Goal: Task Accomplishment & Management: Use online tool/utility

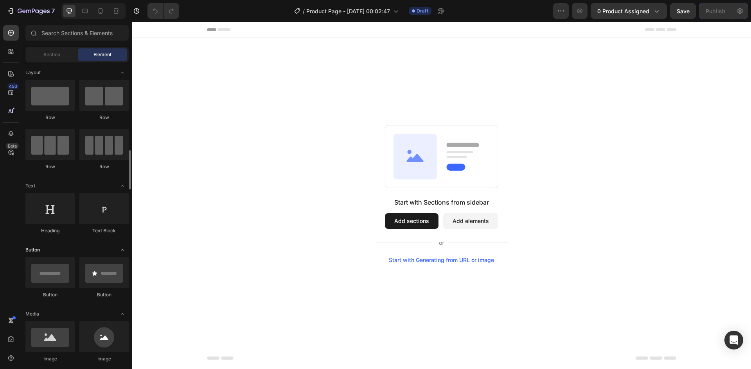
scroll to position [78, 0]
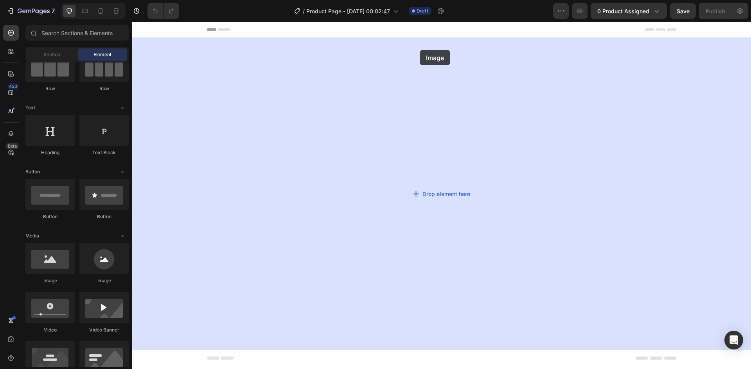
drag, startPoint x: 248, startPoint y: 202, endPoint x: 390, endPoint y: 76, distance: 189.2
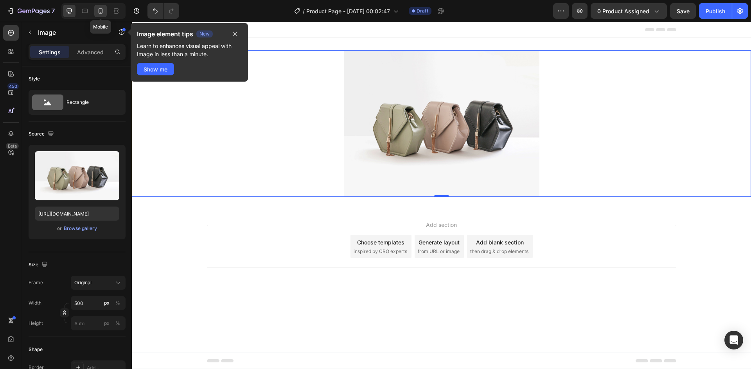
click at [102, 11] on icon at bounding box center [101, 10] width 4 height 5
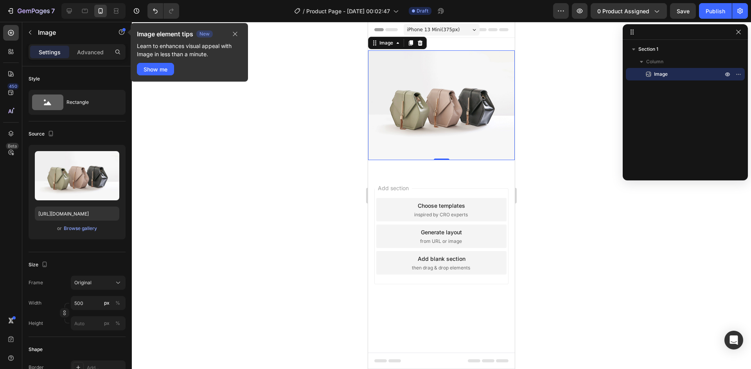
click at [424, 88] on img at bounding box center [441, 105] width 147 height 110
click at [409, 44] on icon at bounding box center [411, 42] width 4 height 5
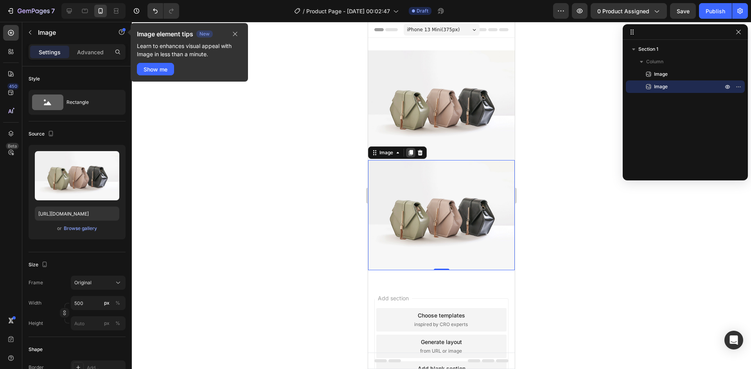
click at [410, 150] on icon at bounding box center [411, 152] width 4 height 5
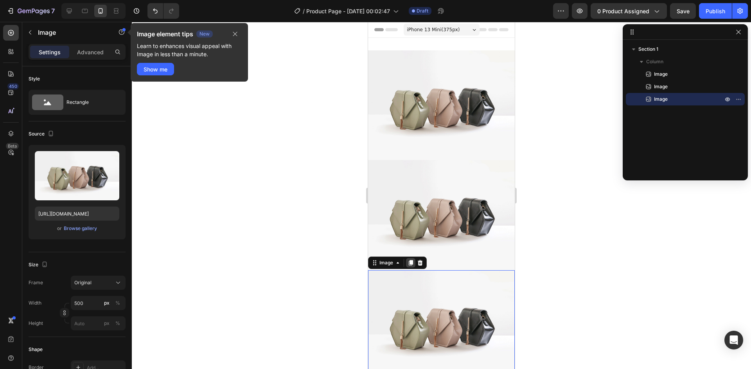
click at [412, 260] on icon at bounding box center [411, 262] width 4 height 5
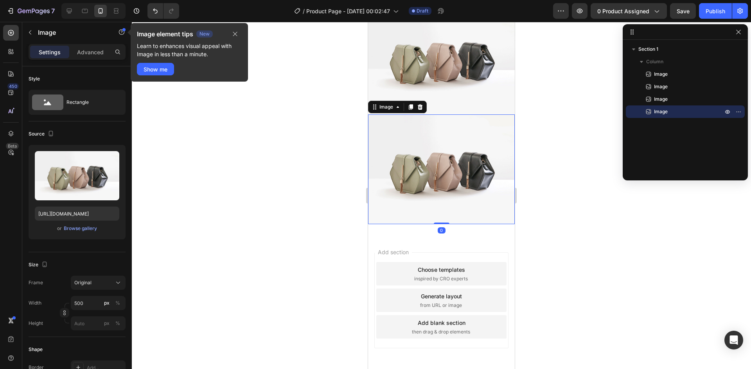
scroll to position [125, 0]
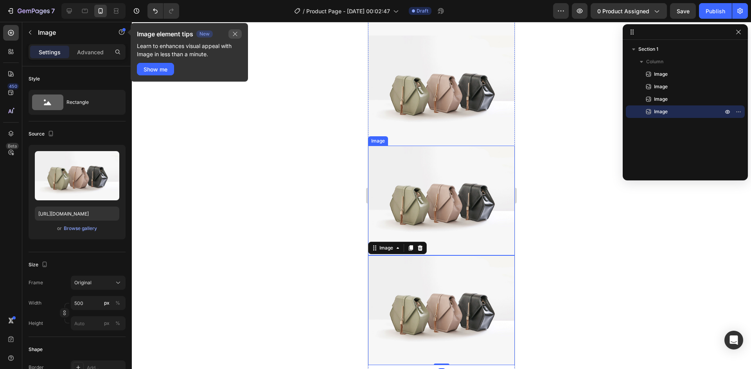
click at [233, 32] on icon "button" at bounding box center [235, 34] width 6 height 6
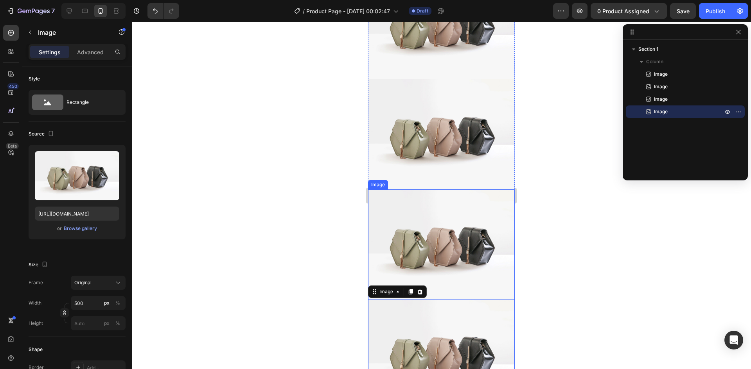
scroll to position [0, 0]
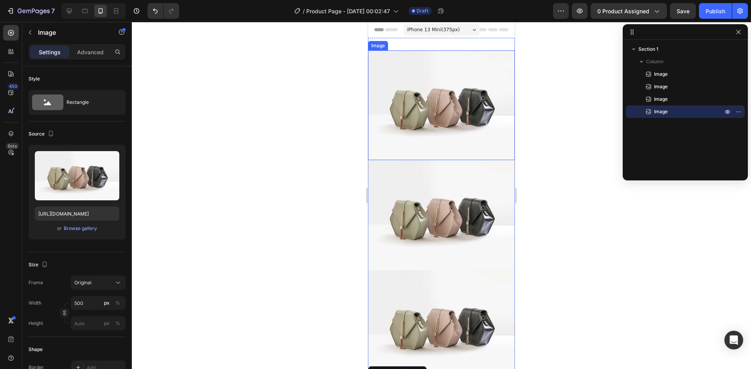
drag, startPoint x: 594, startPoint y: 164, endPoint x: 386, endPoint y: 122, distance: 212.3
click at [443, 120] on img at bounding box center [441, 105] width 147 height 110
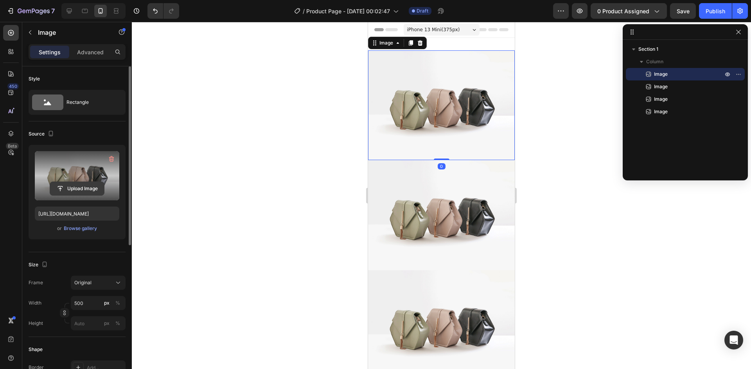
click at [83, 190] on input "file" at bounding box center [77, 188] width 54 height 13
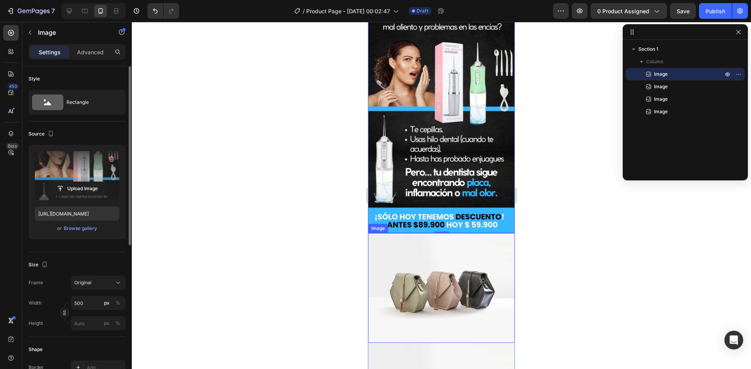
scroll to position [78, 0]
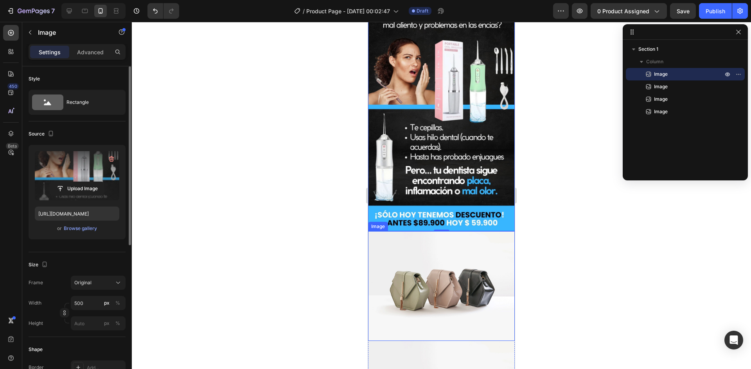
click at [448, 246] on img at bounding box center [441, 286] width 147 height 110
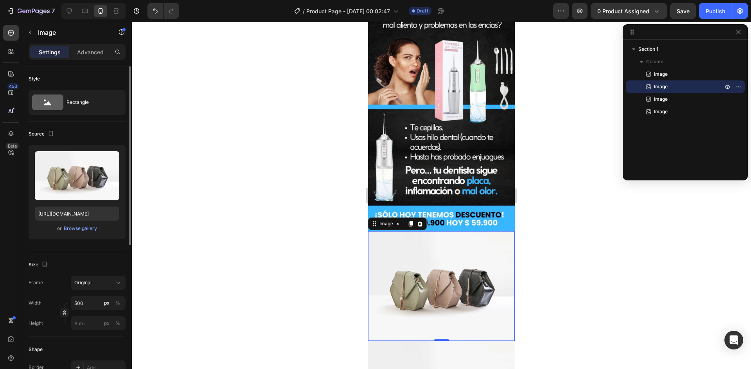
click at [412, 258] on img at bounding box center [441, 286] width 147 height 110
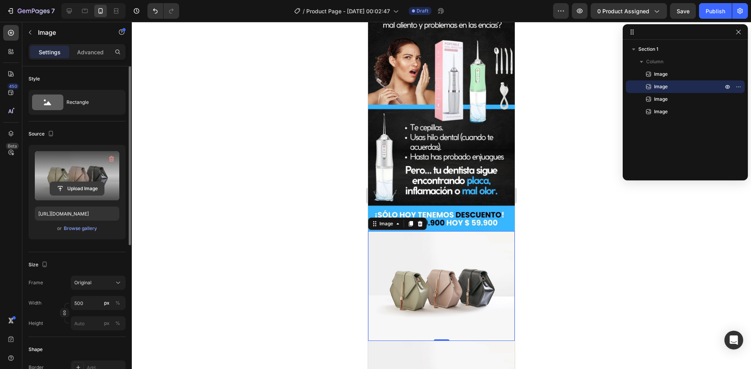
click at [98, 185] on input "file" at bounding box center [77, 188] width 54 height 13
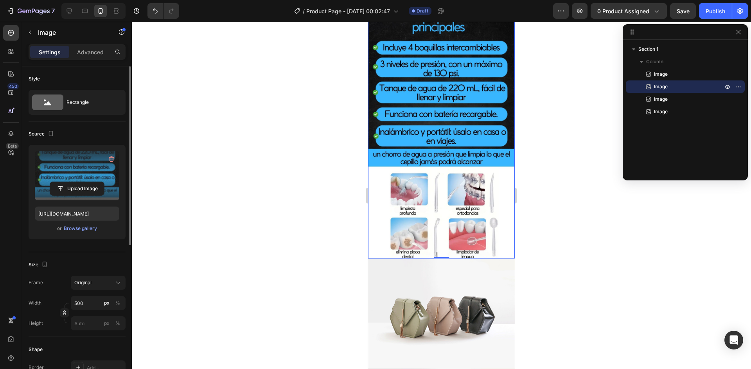
scroll to position [313, 0]
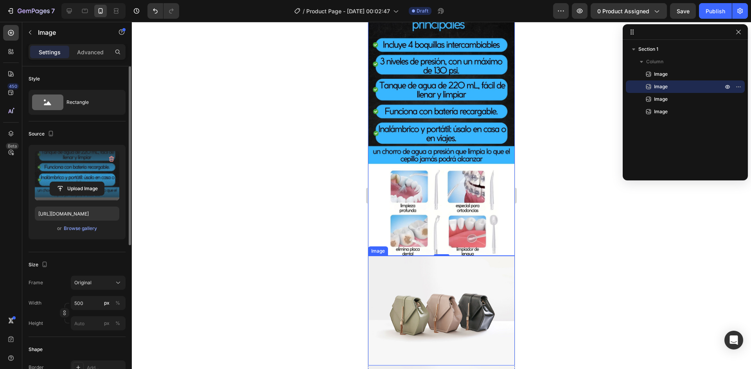
click at [481, 272] on img at bounding box center [441, 311] width 147 height 110
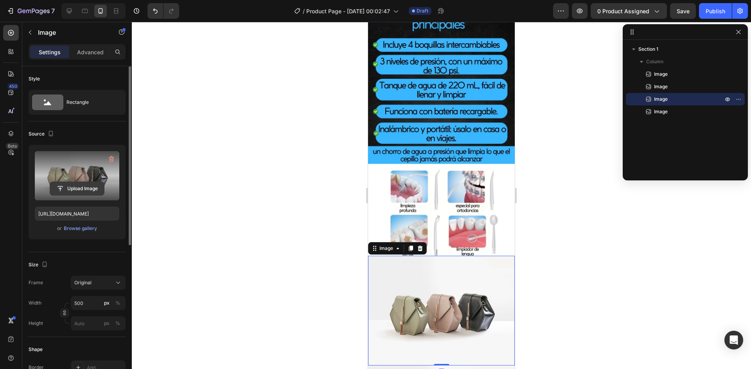
click at [86, 192] on input "file" at bounding box center [77, 188] width 54 height 13
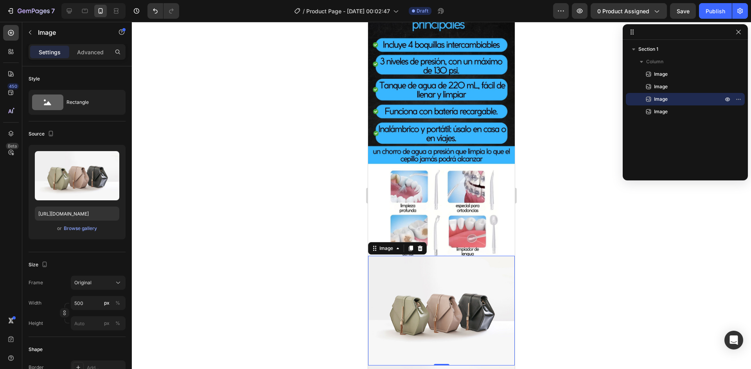
click at [452, 285] on img at bounding box center [441, 311] width 147 height 110
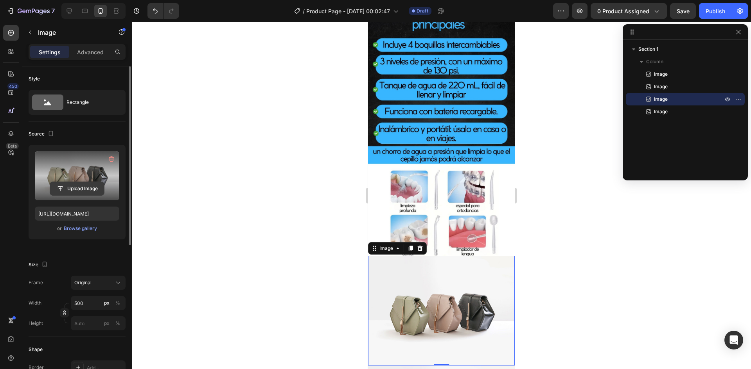
click at [85, 189] on input "file" at bounding box center [77, 188] width 54 height 13
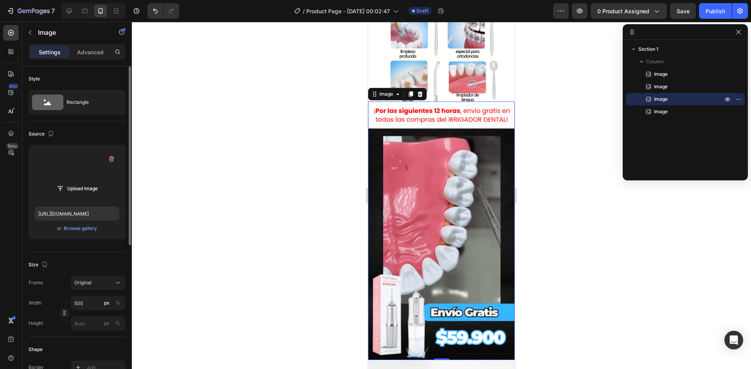
scroll to position [469, 0]
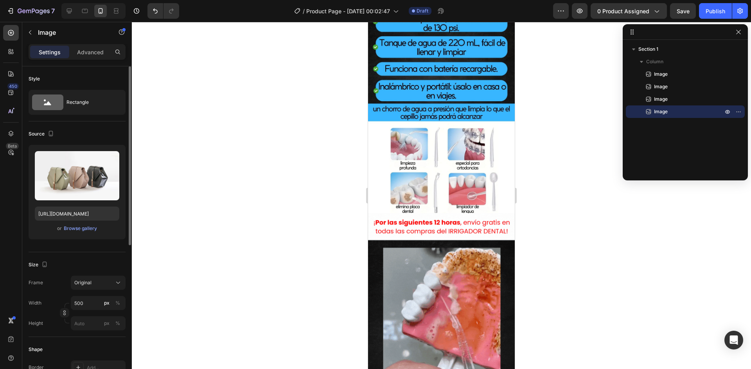
scroll to position [352, 0]
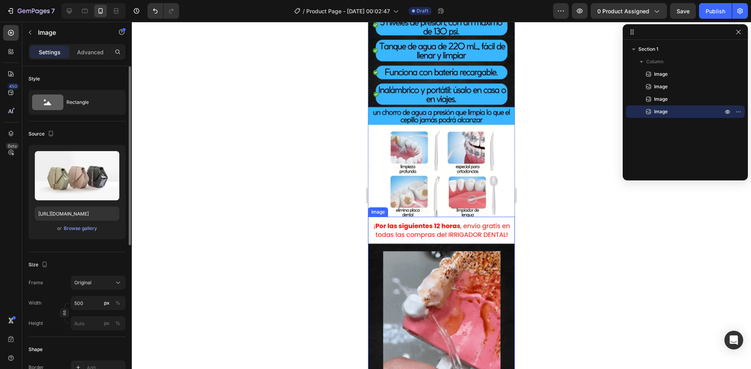
click at [443, 248] on img at bounding box center [441, 346] width 147 height 259
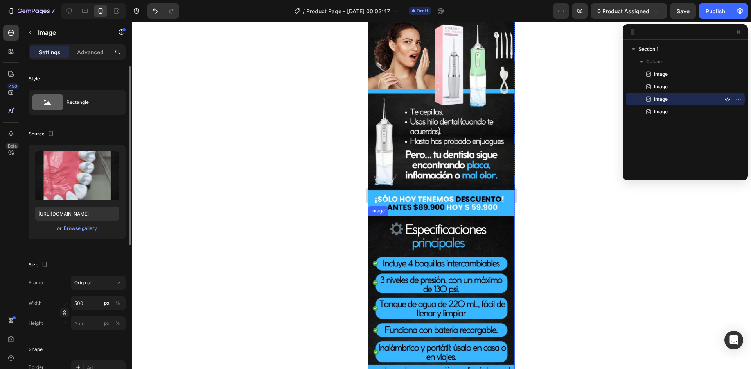
scroll to position [0, 0]
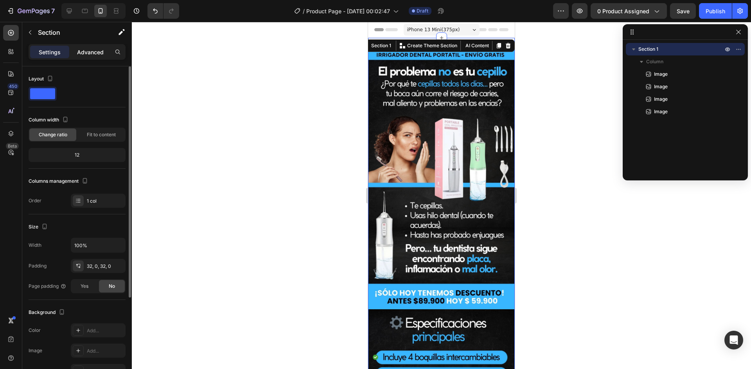
click at [95, 52] on p "Advanced" at bounding box center [90, 52] width 27 height 8
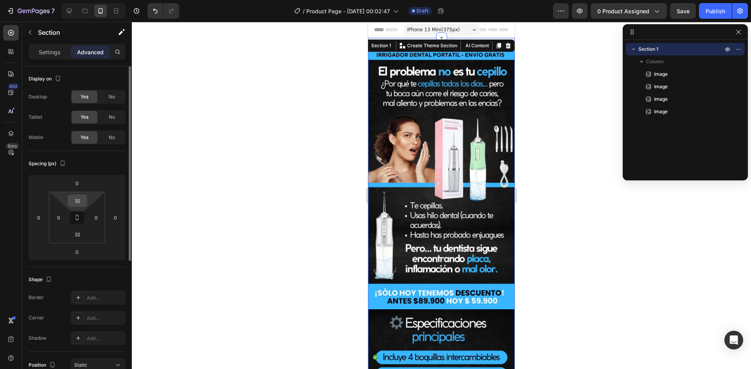
click at [81, 199] on input "32" at bounding box center [78, 201] width 16 height 12
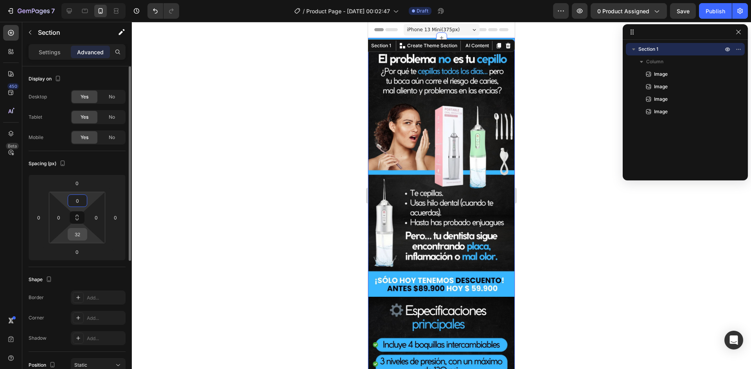
type input "0"
click at [85, 240] on div "32" at bounding box center [78, 234] width 20 height 13
click at [84, 234] on input "32" at bounding box center [78, 235] width 16 height 12
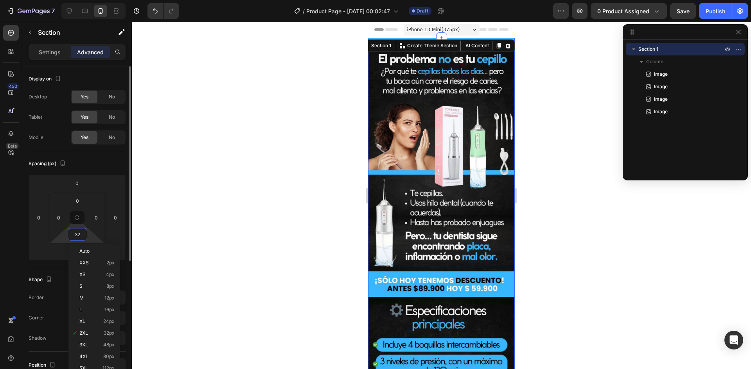
type input "0"
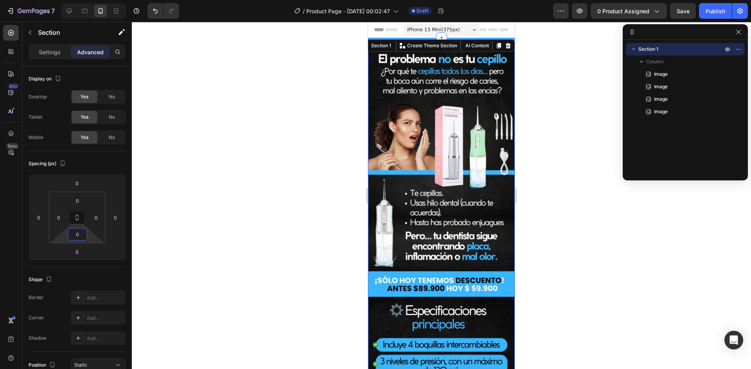
click at [151, 209] on div at bounding box center [441, 196] width 619 height 348
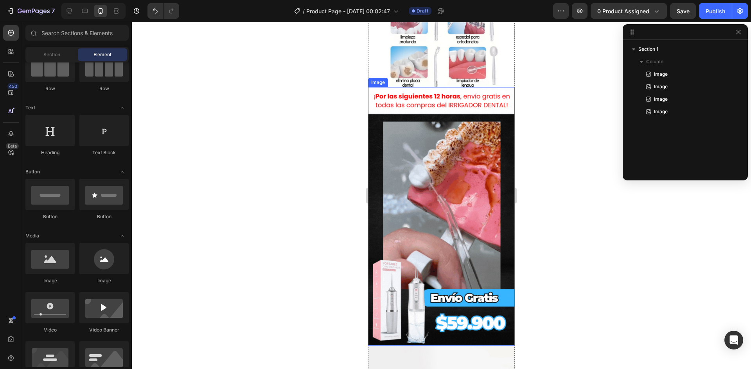
scroll to position [626, 0]
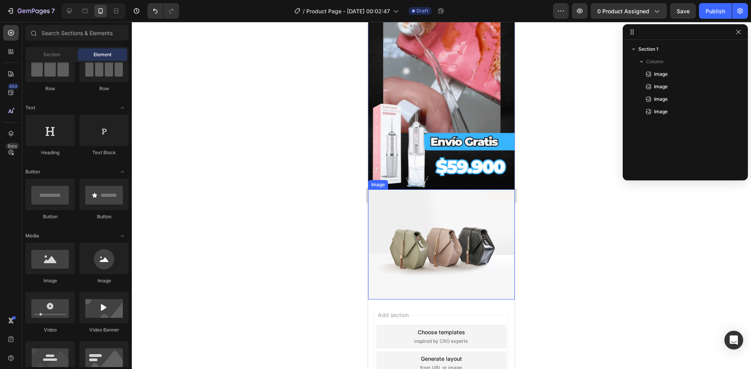
click at [473, 205] on img at bounding box center [441, 245] width 147 height 110
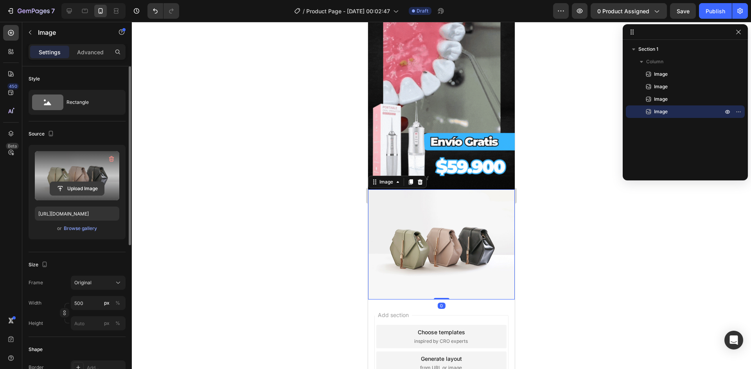
click at [89, 193] on input "file" at bounding box center [77, 188] width 54 height 13
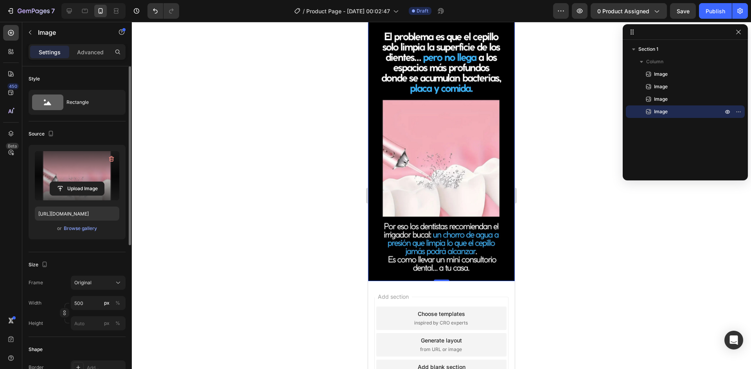
scroll to position [830, 0]
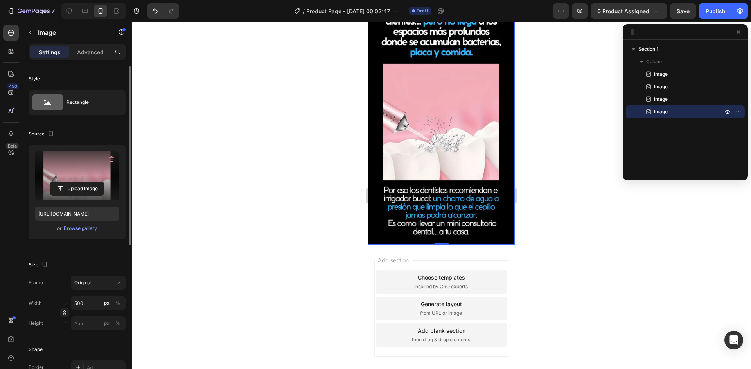
click at [471, 178] on img at bounding box center [441, 115] width 147 height 259
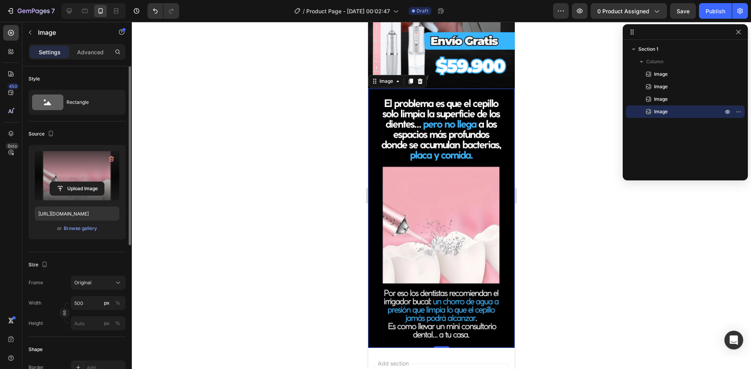
scroll to position [712, 0]
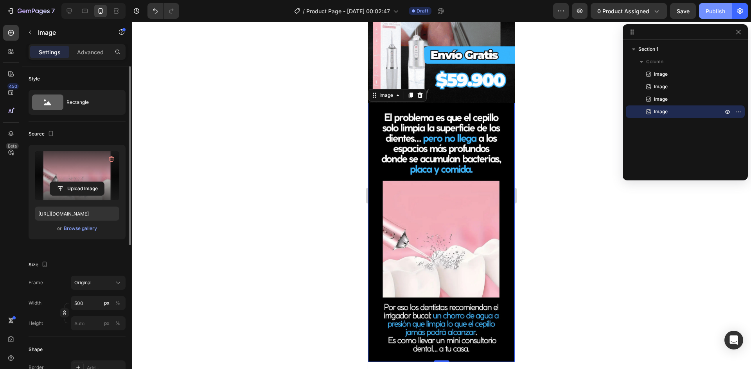
click at [719, 11] on div "Publish" at bounding box center [715, 11] width 20 height 8
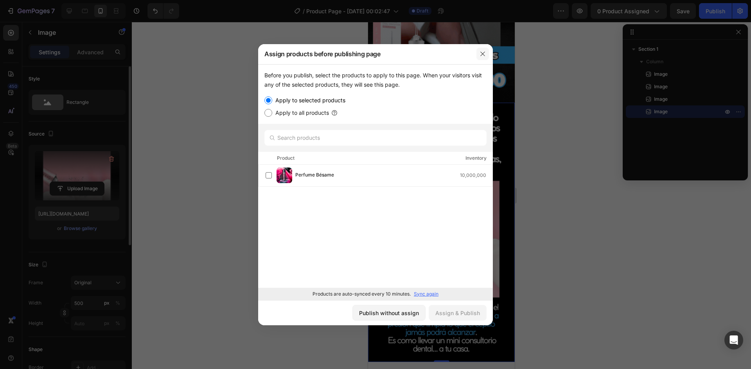
click at [484, 53] on icon "button" at bounding box center [482, 54] width 6 height 6
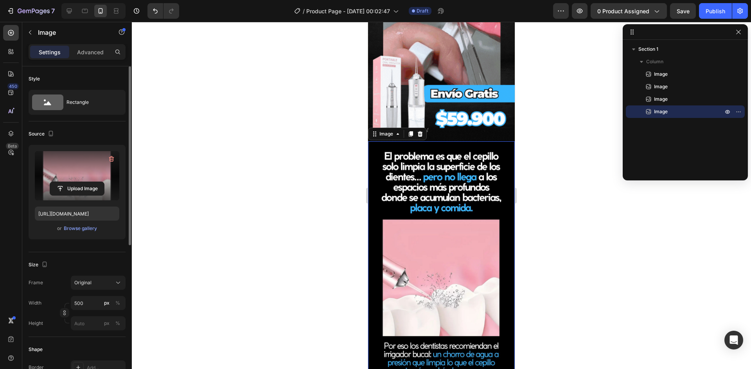
scroll to position [673, 0]
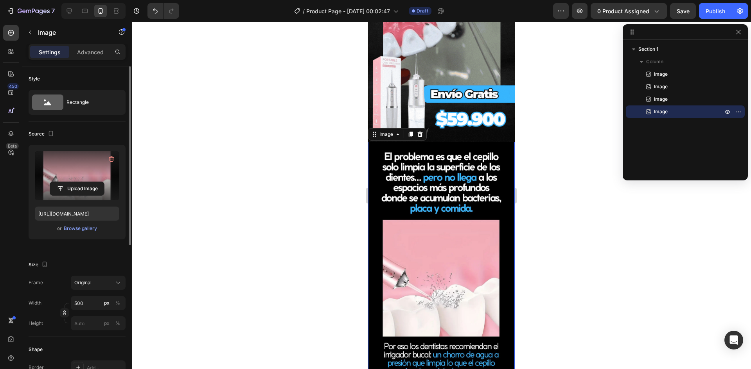
click at [569, 203] on div at bounding box center [441, 196] width 619 height 348
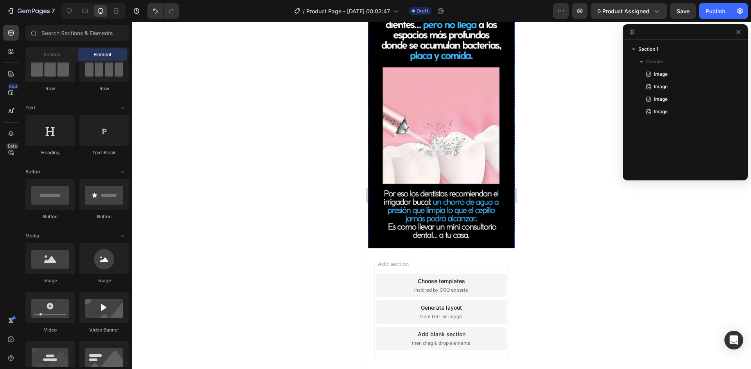
scroll to position [830, 0]
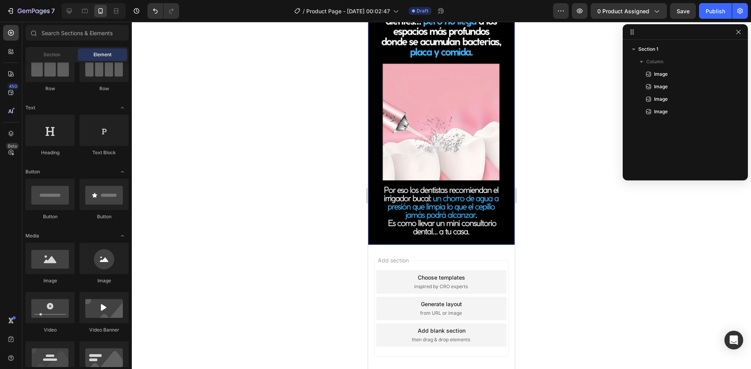
click at [475, 147] on img at bounding box center [441, 115] width 147 height 259
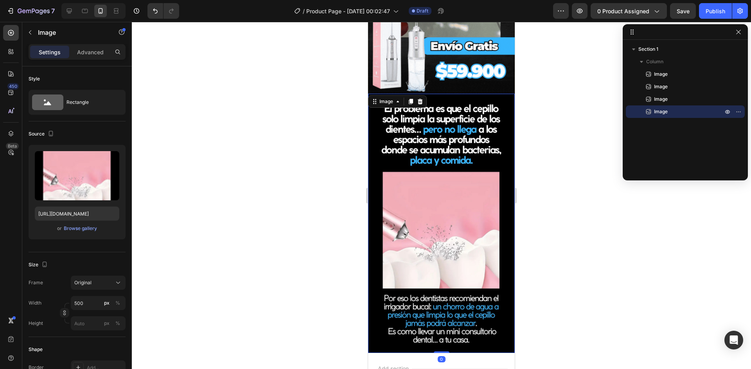
scroll to position [712, 0]
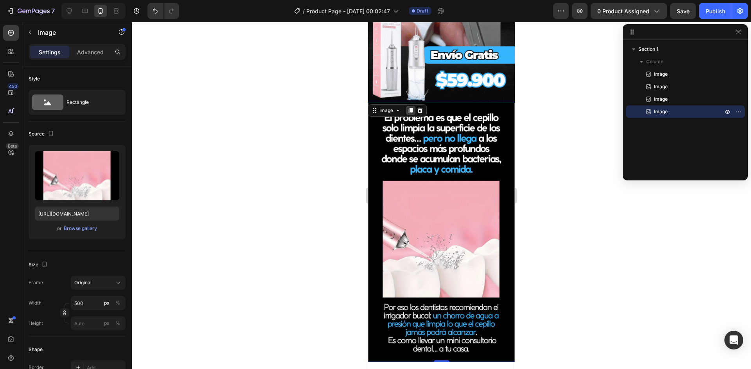
click at [412, 108] on icon at bounding box center [410, 111] width 6 height 6
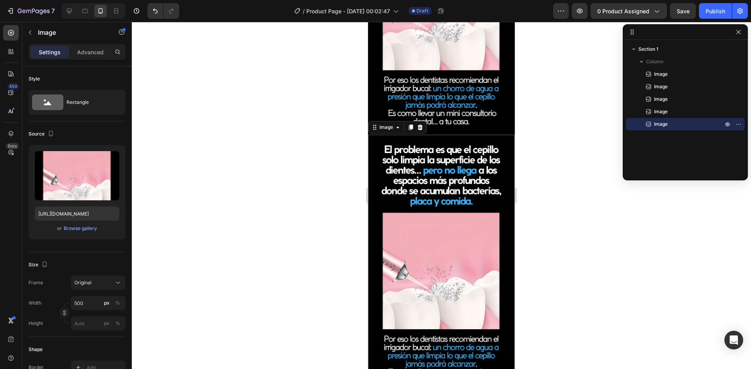
scroll to position [984, 0]
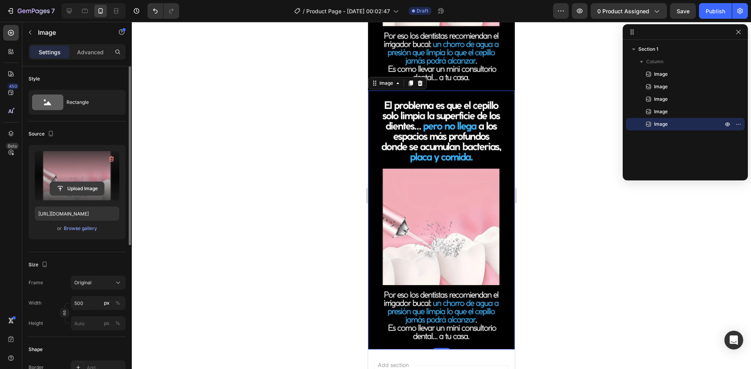
click at [90, 187] on input "file" at bounding box center [77, 188] width 54 height 13
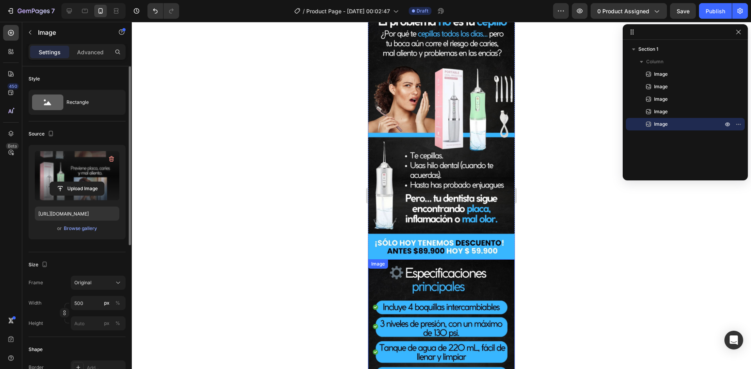
scroll to position [0, 0]
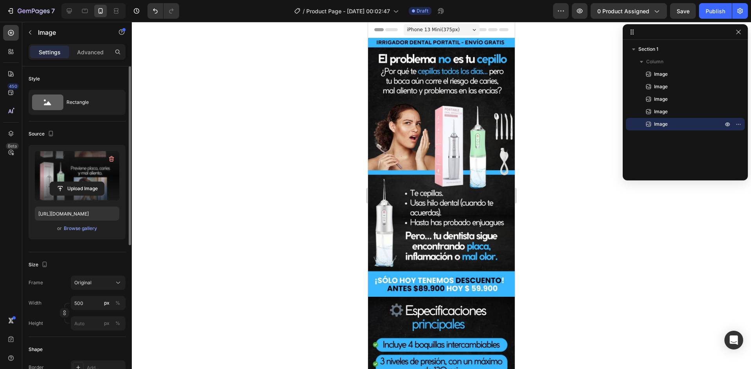
click at [579, 167] on div at bounding box center [441, 196] width 619 height 348
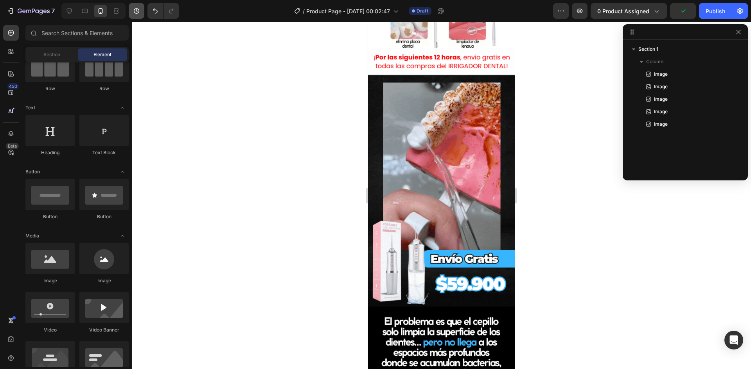
scroll to position [665, 0]
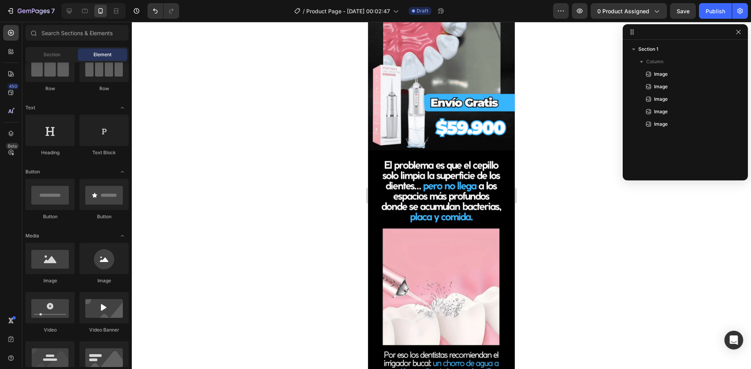
click at [556, 100] on div at bounding box center [441, 196] width 619 height 348
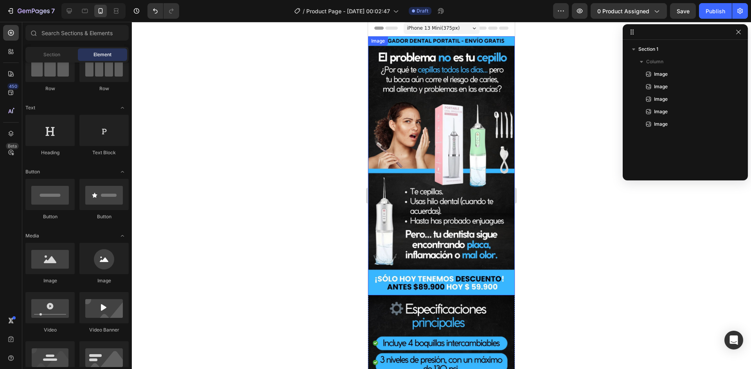
scroll to position [0, 0]
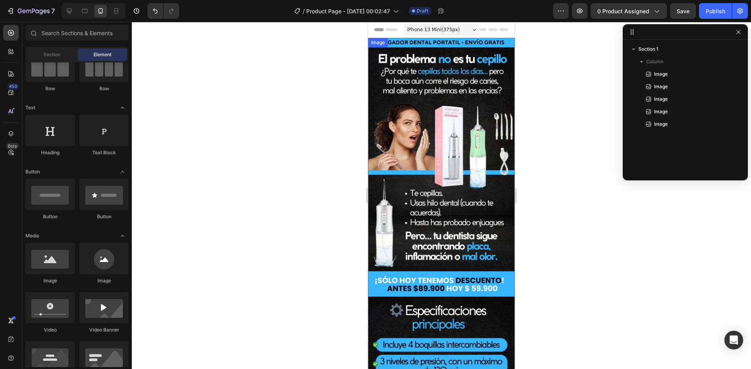
click at [451, 269] on img at bounding box center [441, 167] width 147 height 259
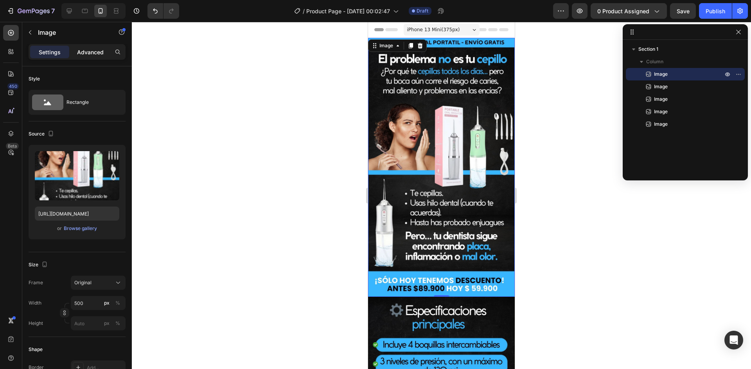
click at [102, 52] on p "Advanced" at bounding box center [90, 52] width 27 height 8
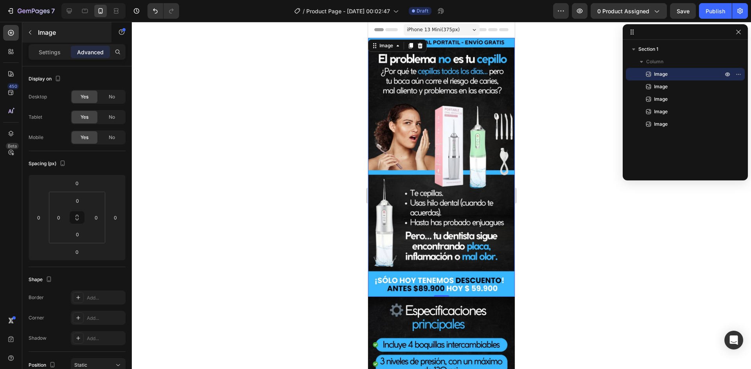
click at [54, 56] on p "Settings" at bounding box center [50, 52] width 22 height 8
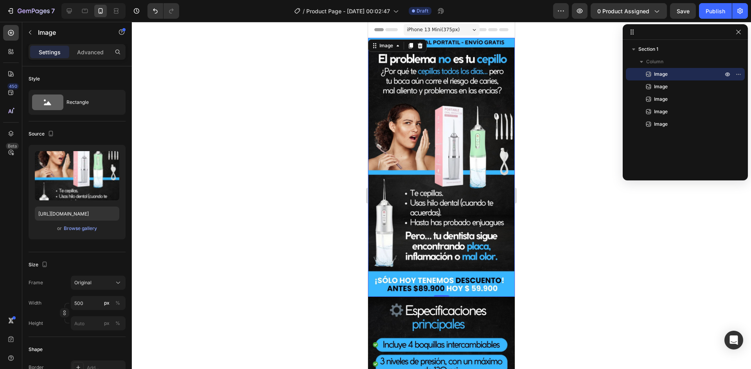
click at [445, 227] on img at bounding box center [441, 167] width 147 height 259
click at [34, 32] on button "button" at bounding box center [30, 32] width 13 height 13
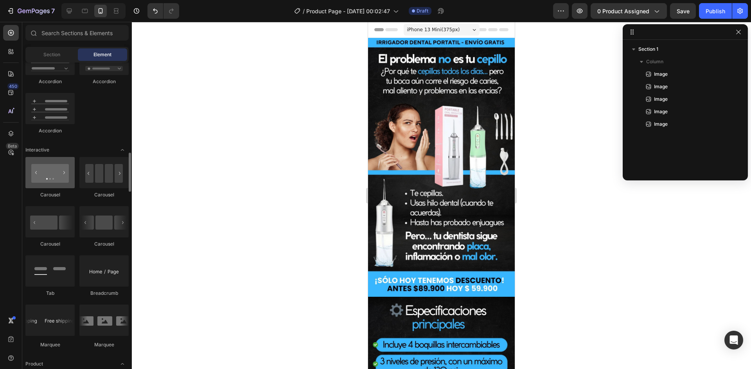
scroll to position [821, 0]
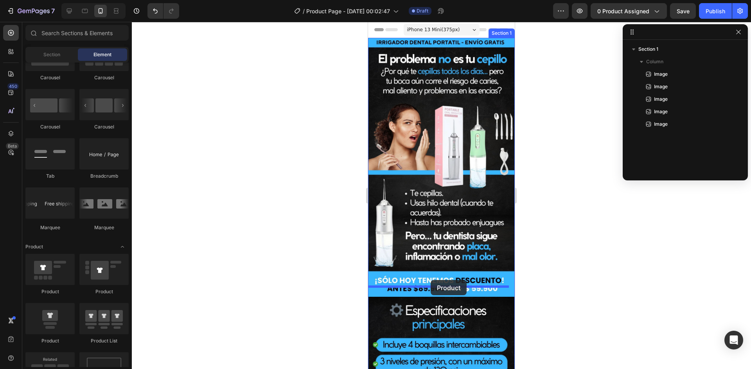
drag, startPoint x: 416, startPoint y: 293, endPoint x: 430, endPoint y: 280, distance: 19.4
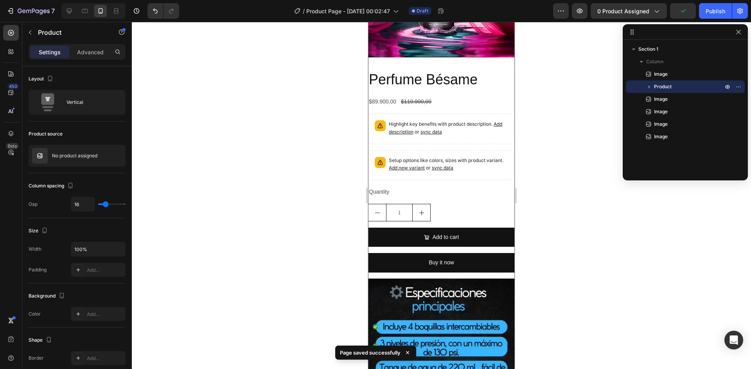
scroll to position [391, 0]
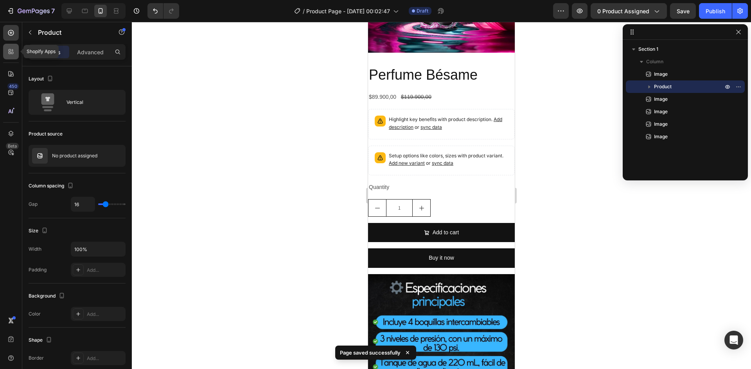
click at [5, 57] on div at bounding box center [11, 52] width 16 height 16
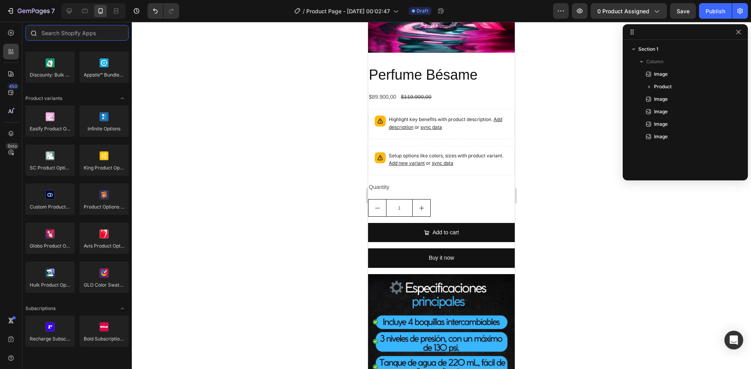
click at [90, 35] on input "text" at bounding box center [76, 33] width 103 height 16
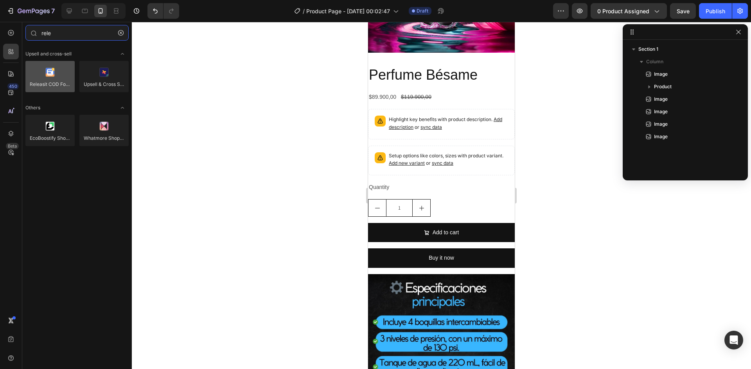
type input "rele"
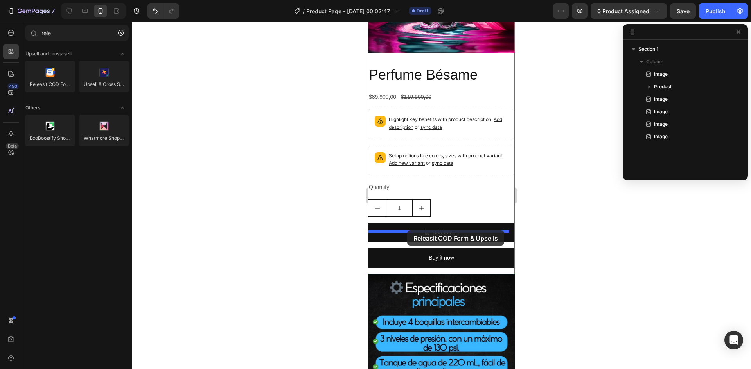
drag, startPoint x: 416, startPoint y: 100, endPoint x: 407, endPoint y: 231, distance: 130.9
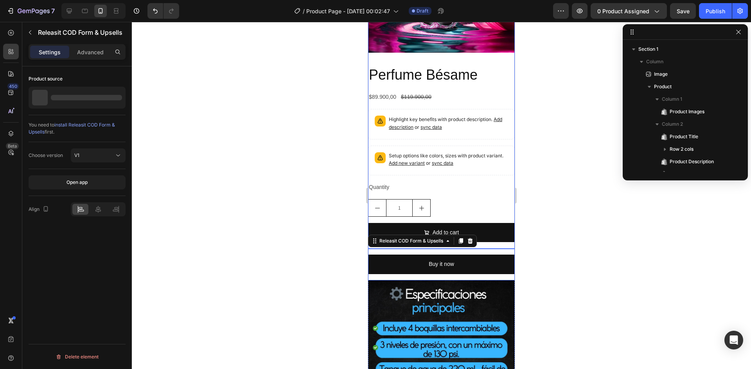
scroll to position [121, 0]
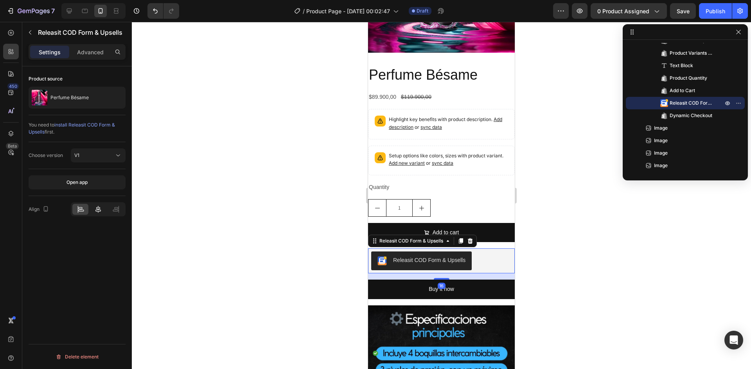
click at [100, 209] on icon at bounding box center [98, 210] width 8 height 8
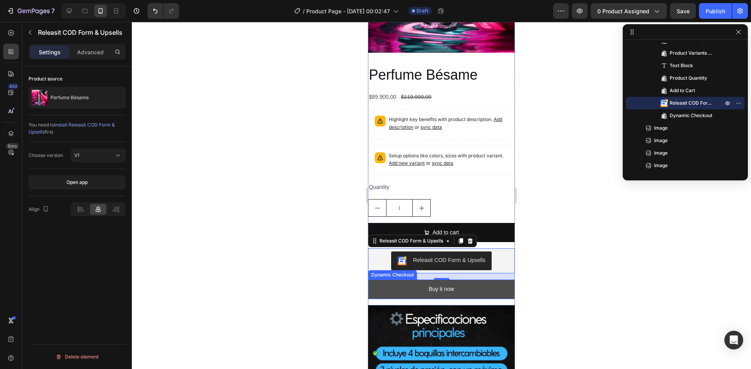
click at [466, 281] on button "Buy it now" at bounding box center [441, 289] width 147 height 19
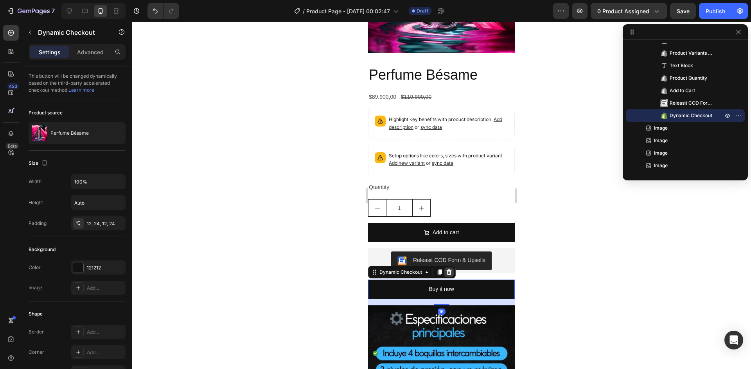
click at [449, 269] on icon at bounding box center [449, 272] width 6 height 6
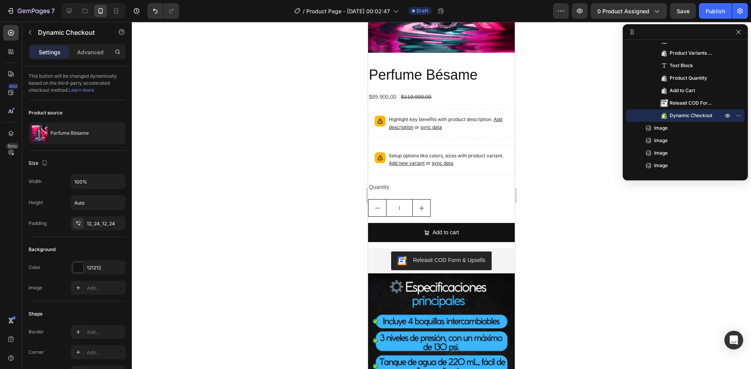
scroll to position [109, 0]
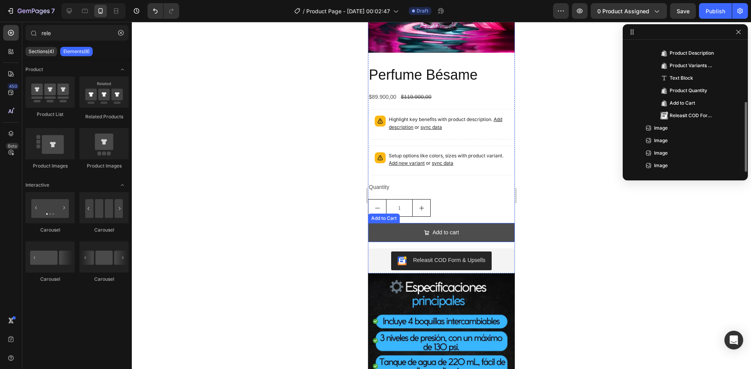
click at [466, 223] on button "Add to cart" at bounding box center [441, 232] width 147 height 19
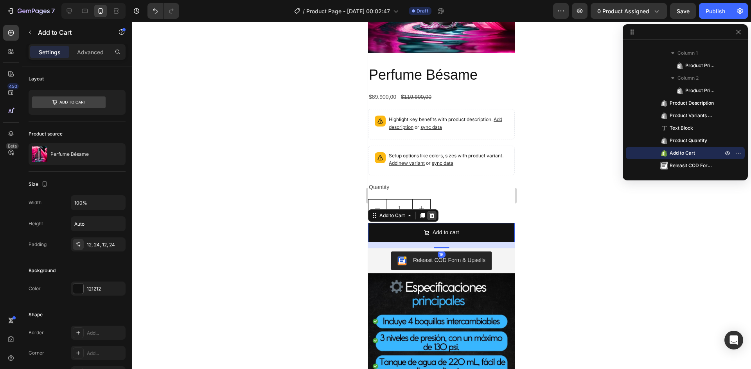
click at [433, 213] on icon at bounding box center [432, 216] width 6 height 6
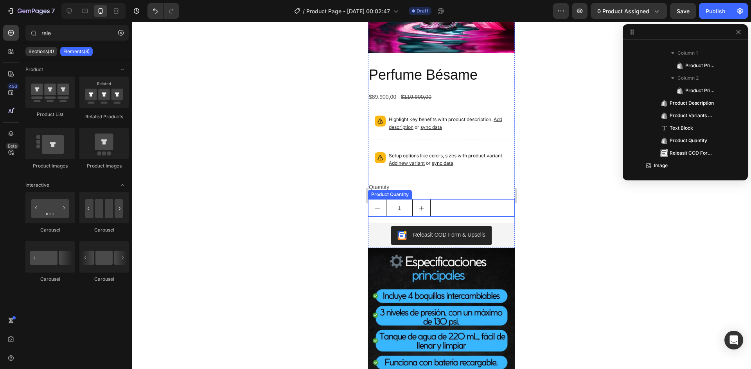
click at [433, 199] on div "1" at bounding box center [441, 208] width 147 height 18
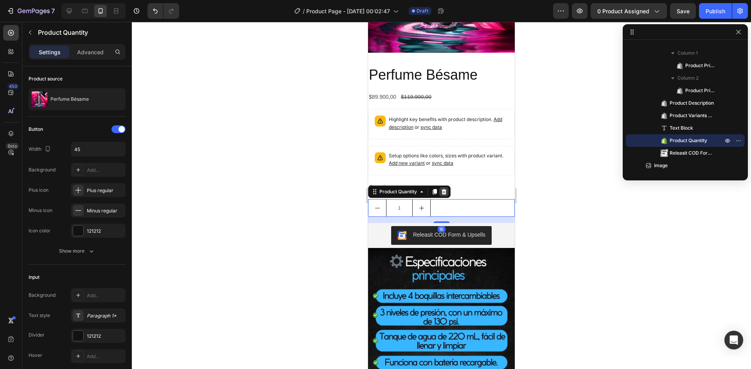
click at [445, 189] on icon at bounding box center [443, 191] width 5 height 5
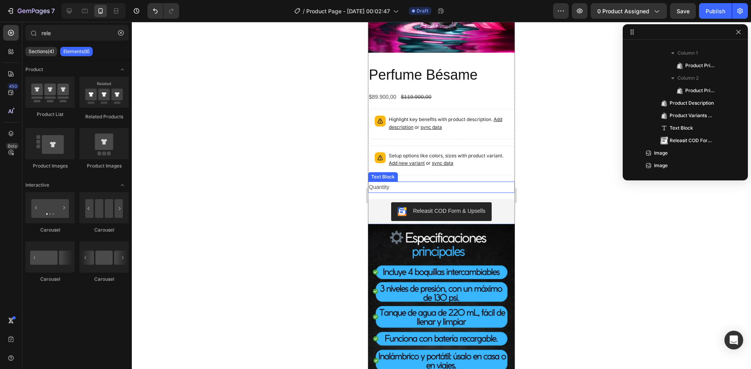
click at [445, 164] on div "Perfume Bésame Product Title $89.900,00 Product Price Product Price $119.900,00…" at bounding box center [441, 144] width 147 height 159
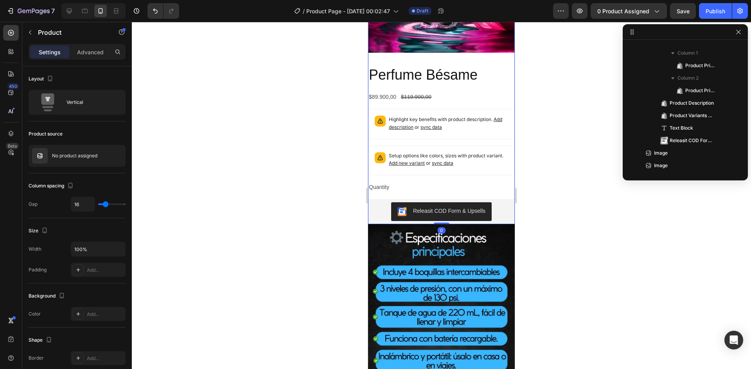
scroll to position [0, 0]
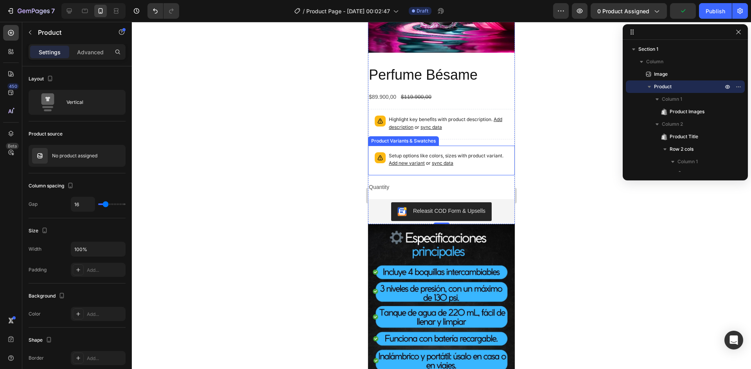
click at [445, 152] on p "Setup options like colors, sizes with product variant. Add new variant or sync …" at bounding box center [448, 159] width 119 height 15
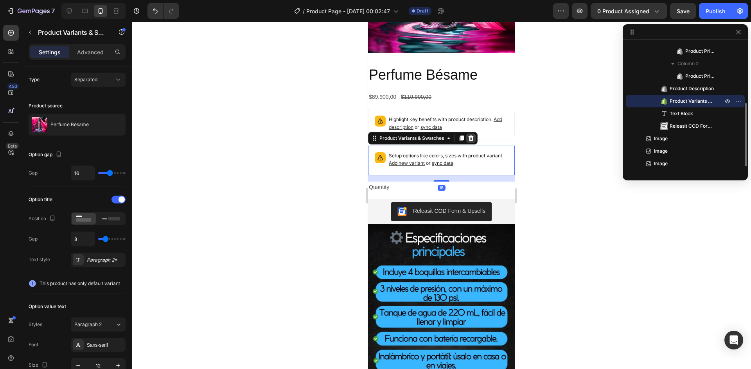
click at [472, 136] on icon at bounding box center [470, 138] width 5 height 5
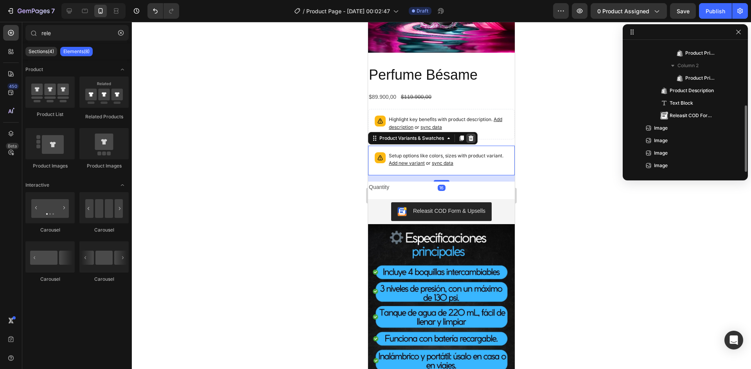
scroll to position [121, 0]
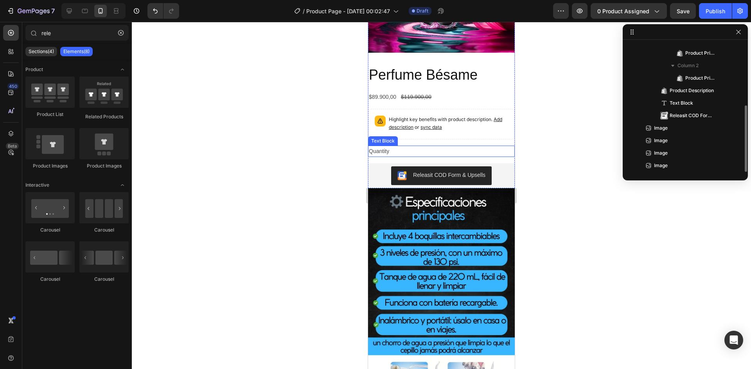
click at [463, 146] on div "Quantity" at bounding box center [441, 151] width 147 height 11
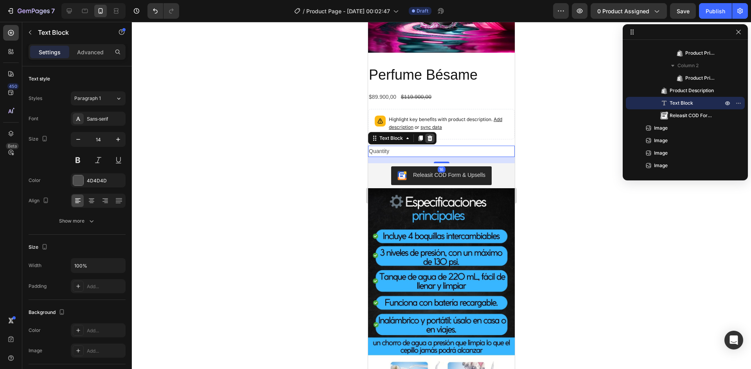
click at [429, 136] on icon at bounding box center [429, 138] width 5 height 5
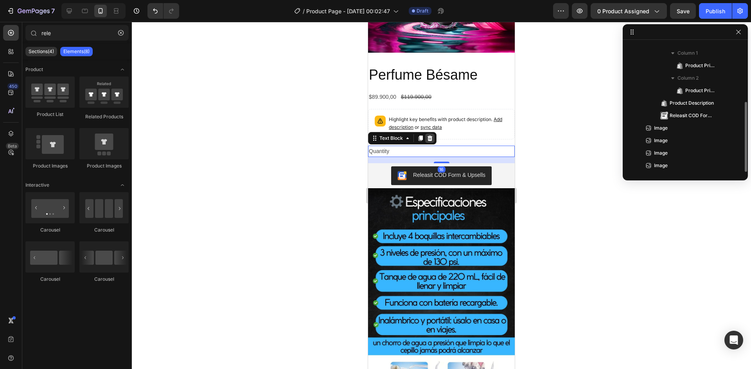
scroll to position [109, 0]
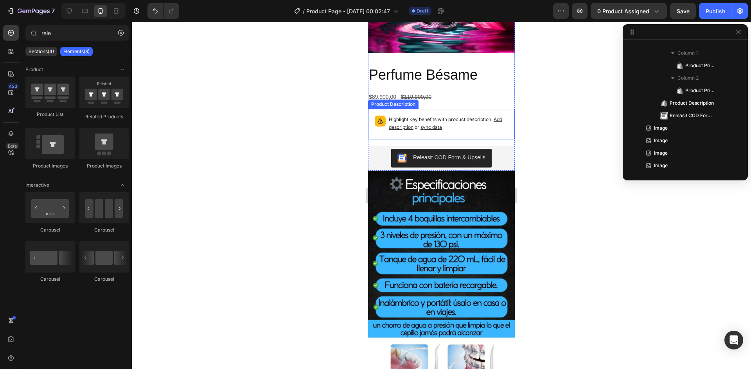
click at [446, 116] on p "Highlight key benefits with product description. Add description or sync data" at bounding box center [448, 124] width 119 height 16
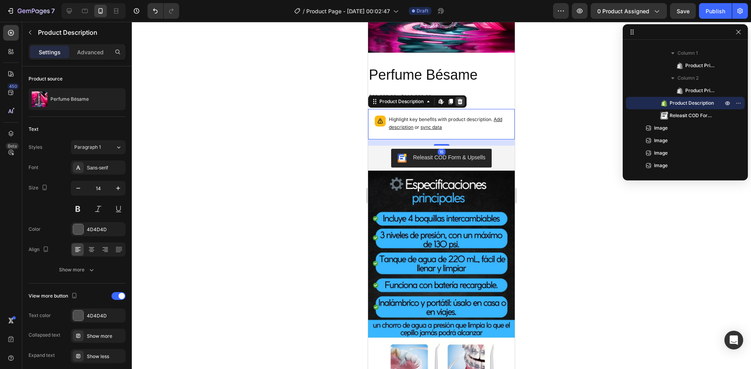
click at [459, 99] on icon at bounding box center [459, 101] width 5 height 5
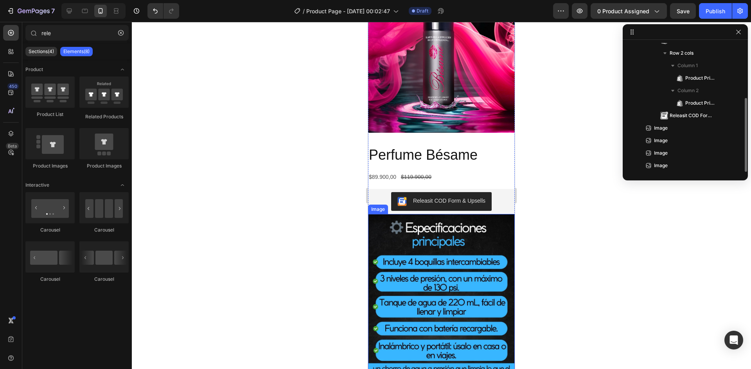
scroll to position [274, 0]
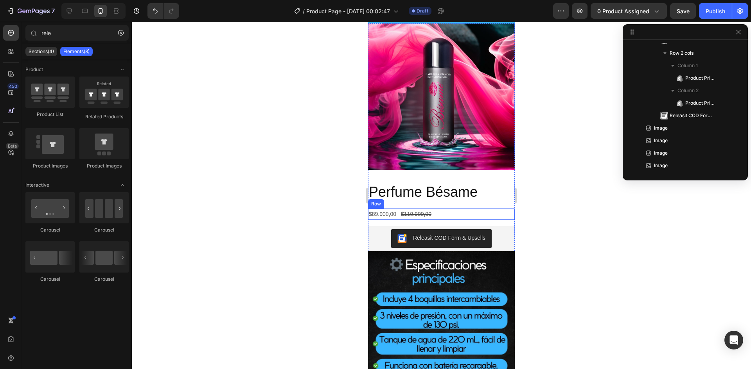
click at [473, 209] on div "$89.900,00 Product Price Product Price $119.900,00 Product Price Product Price …" at bounding box center [441, 214] width 147 height 11
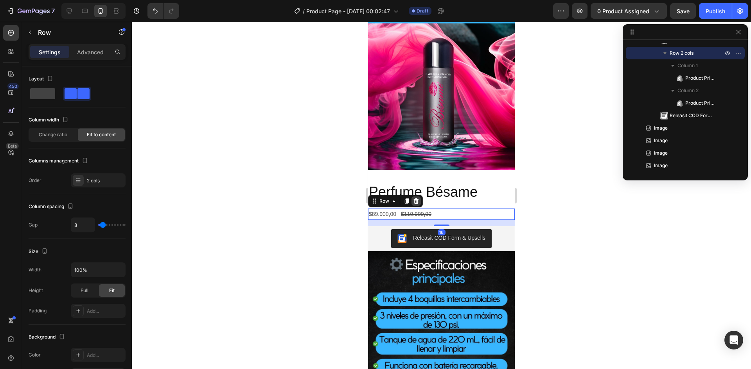
click at [416, 199] on icon at bounding box center [416, 201] width 5 height 5
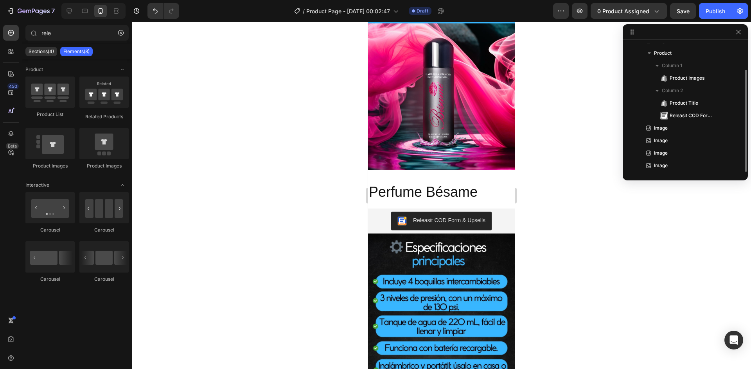
scroll to position [34, 0]
click at [450, 163] on div "Product Images Perfume Bésame Product Title Releasit COD Form & Upsells Releasi…" at bounding box center [441, 128] width 147 height 210
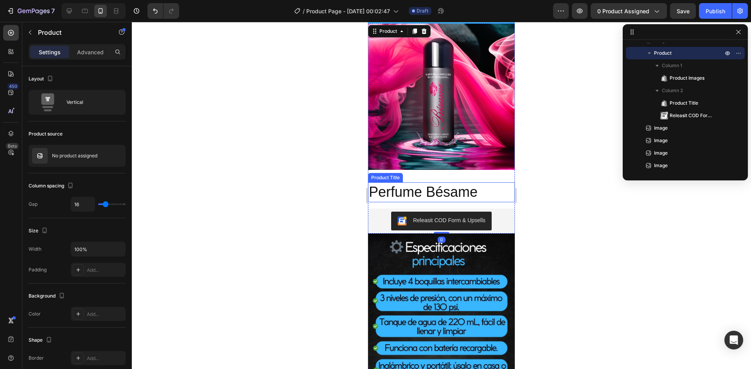
click at [452, 183] on h2 "Perfume Bésame" at bounding box center [441, 193] width 147 height 20
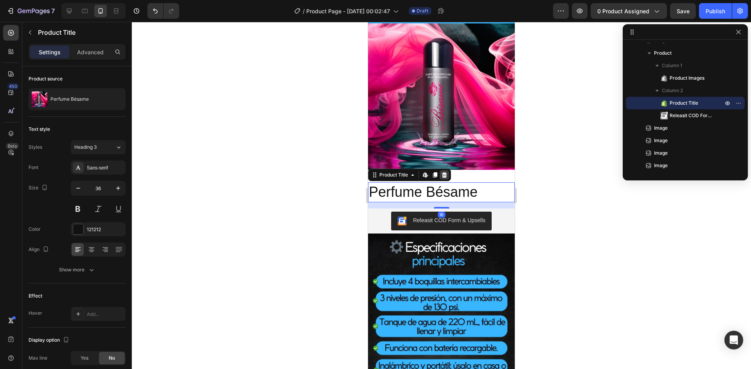
click at [441, 170] on div at bounding box center [443, 174] width 9 height 9
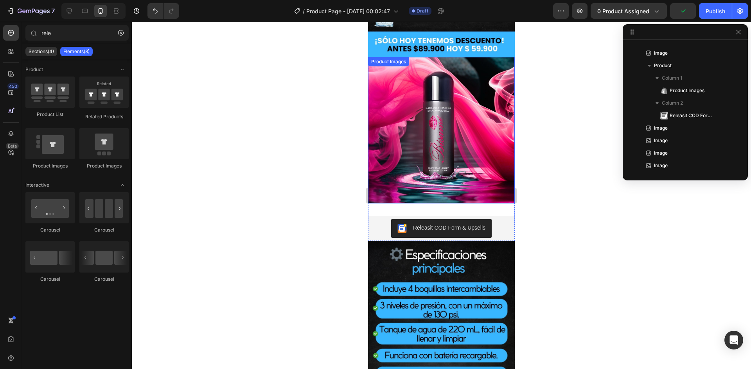
scroll to position [156, 0]
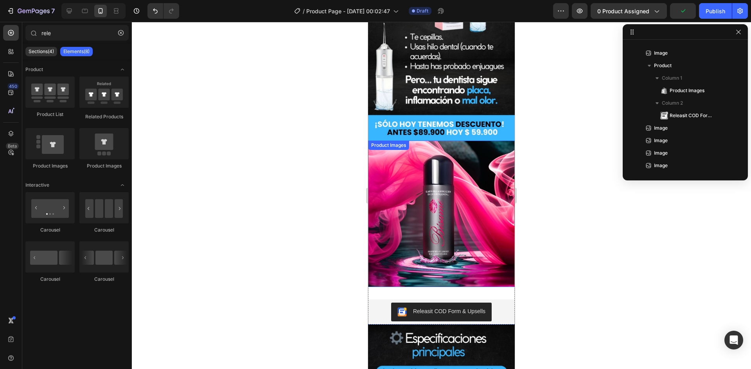
click at [447, 170] on img at bounding box center [441, 214] width 147 height 147
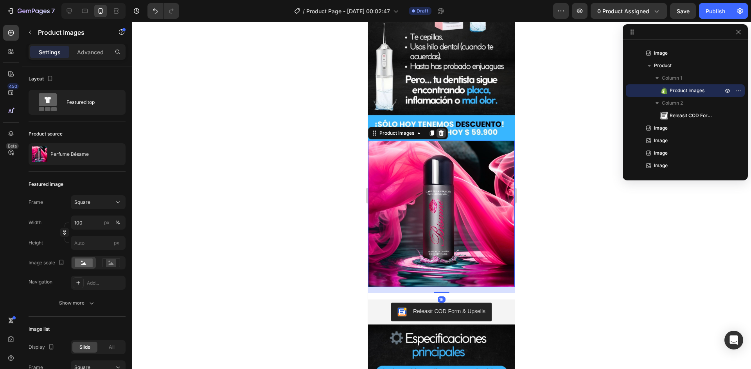
click at [445, 129] on div at bounding box center [440, 133] width 9 height 9
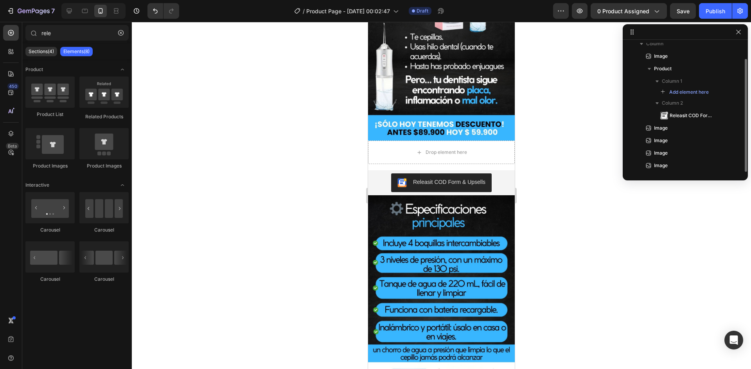
scroll to position [18, 0]
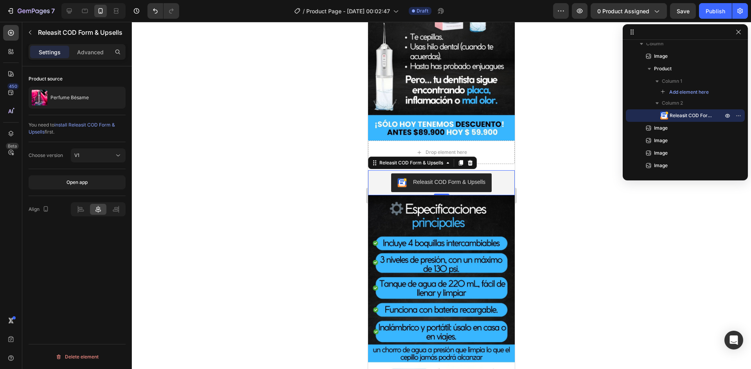
click at [500, 174] on div "Releasit COD Form & Upsells" at bounding box center [441, 183] width 140 height 19
click at [97, 54] on p "Advanced" at bounding box center [90, 52] width 27 height 8
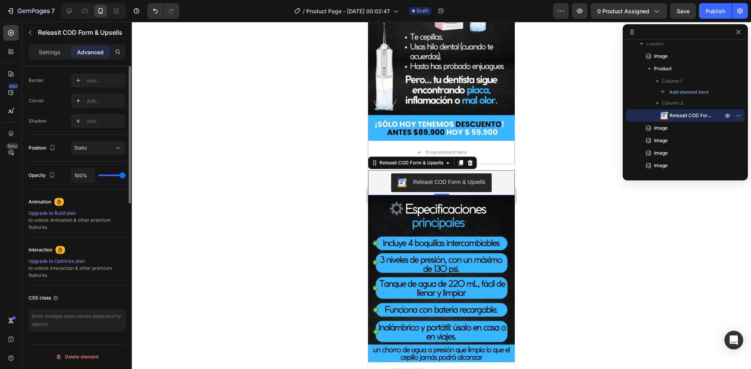
scroll to position [61, 0]
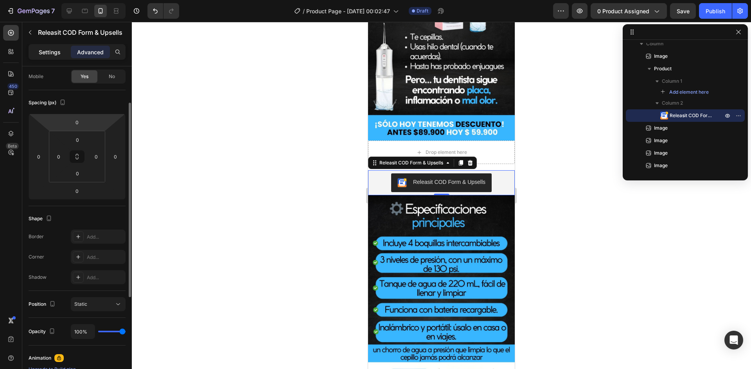
click at [43, 53] on p "Settings" at bounding box center [50, 52] width 22 height 8
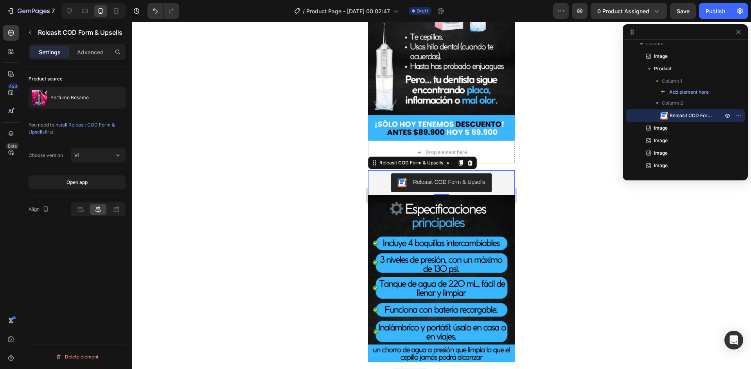
scroll to position [0, 0]
click at [397, 141] on div "Drop element here" at bounding box center [441, 152] width 147 height 23
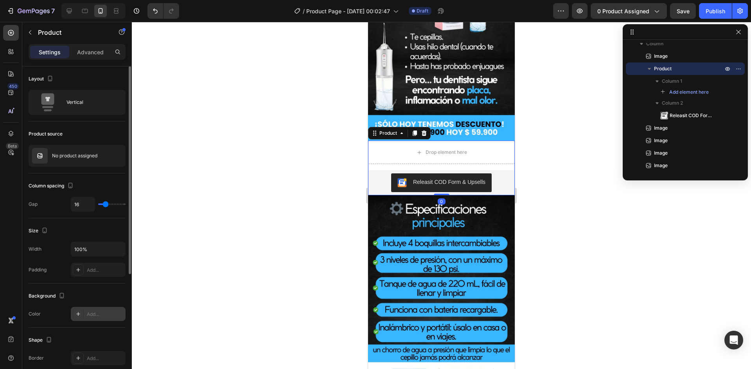
click at [90, 317] on div "Add..." at bounding box center [105, 314] width 37 height 7
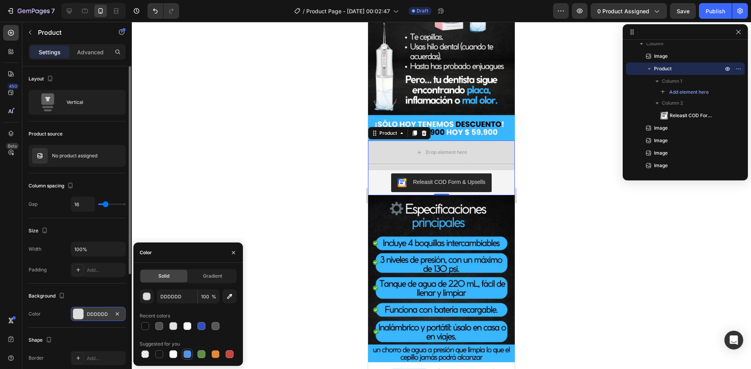
click at [190, 356] on div at bounding box center [187, 355] width 8 height 8
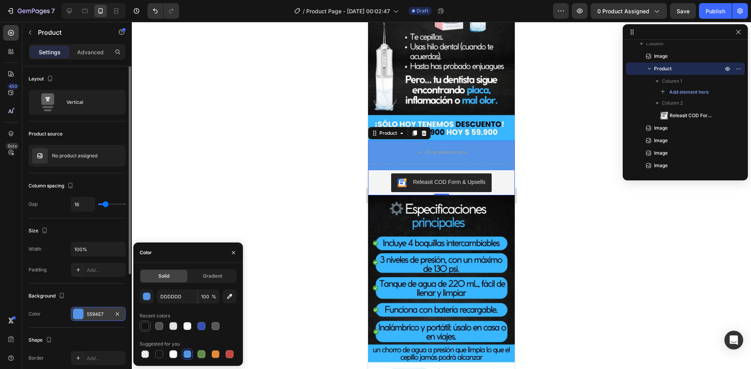
click at [143, 328] on div at bounding box center [145, 327] width 8 height 8
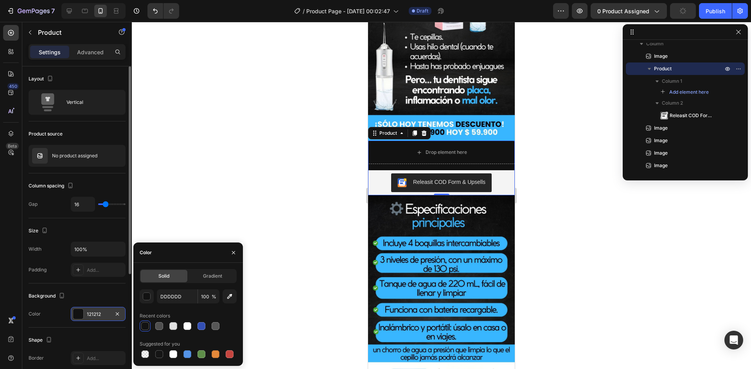
click at [329, 199] on div at bounding box center [441, 196] width 619 height 348
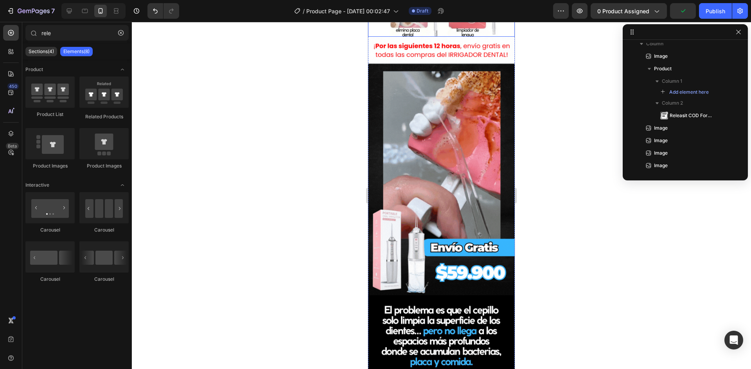
scroll to position [665, 0]
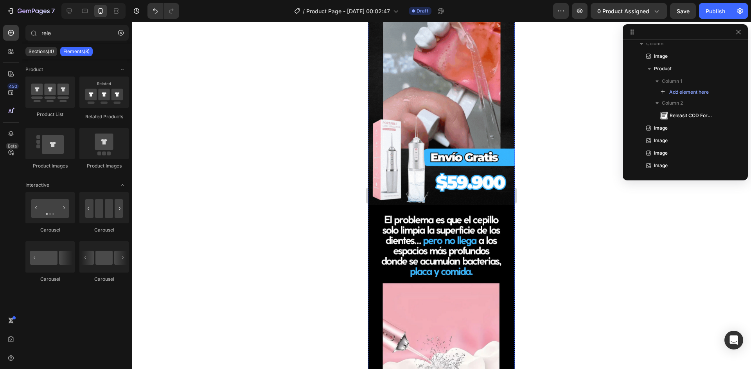
click at [457, 239] on img at bounding box center [441, 334] width 147 height 259
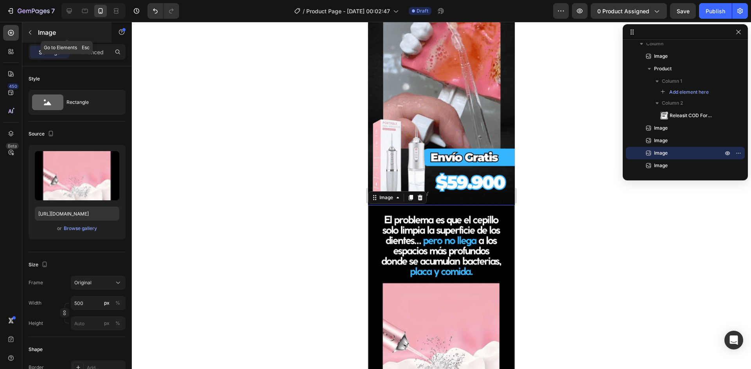
click at [37, 34] on div "Image" at bounding box center [66, 32] width 89 height 20
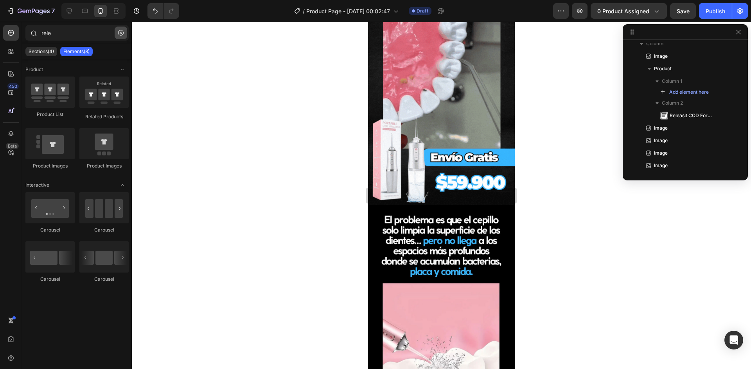
click at [122, 29] on button "button" at bounding box center [121, 33] width 13 height 13
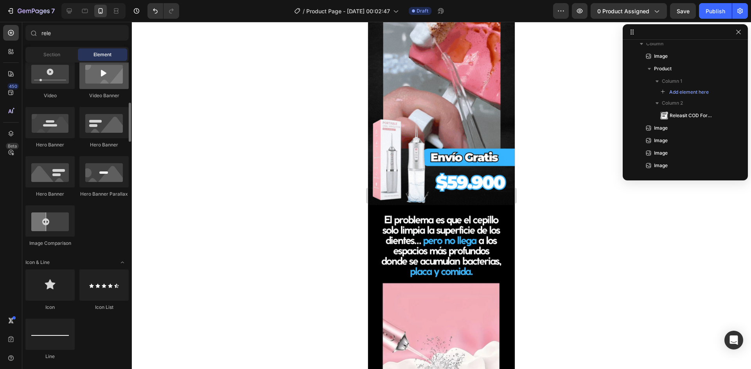
scroll to position [430, 0]
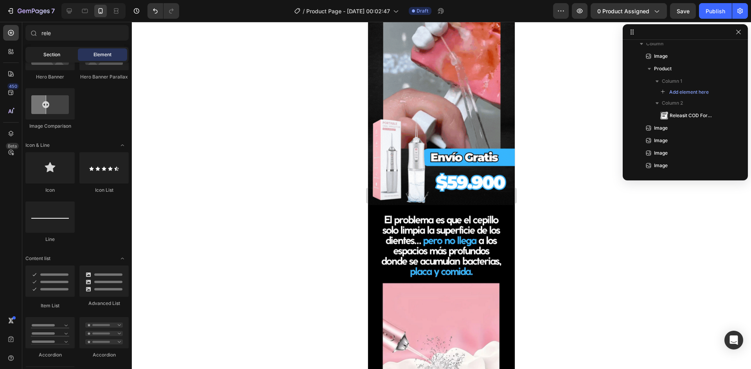
click at [59, 50] on div "Section" at bounding box center [51, 54] width 49 height 13
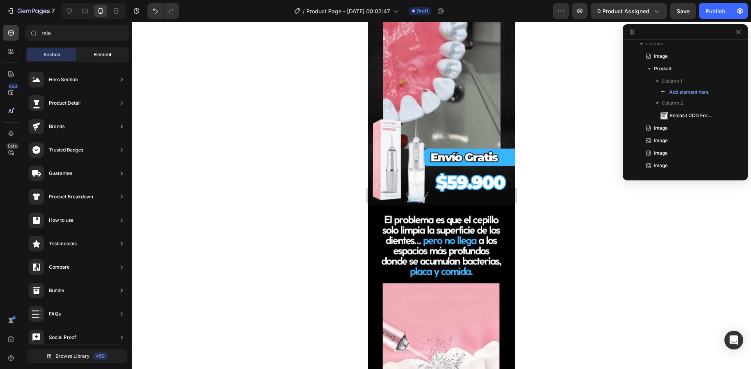
click at [115, 50] on div "Element" at bounding box center [102, 54] width 49 height 13
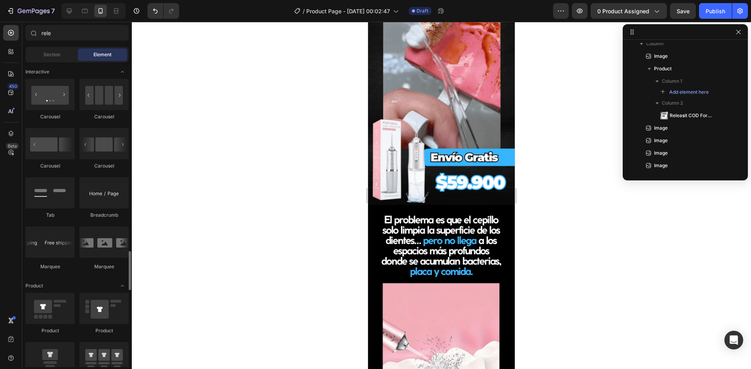
scroll to position [860, 0]
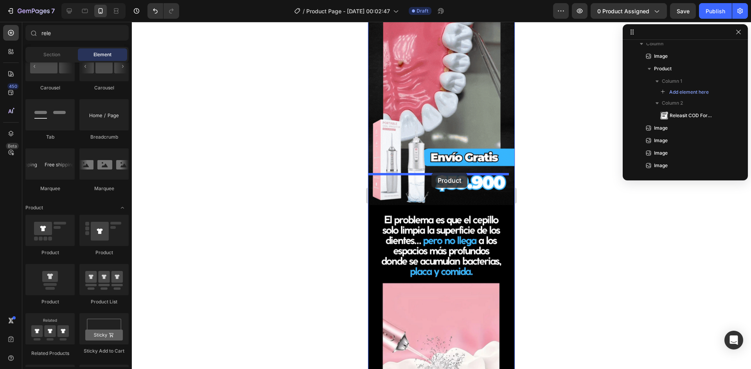
drag, startPoint x: 410, startPoint y: 260, endPoint x: 431, endPoint y: 173, distance: 89.7
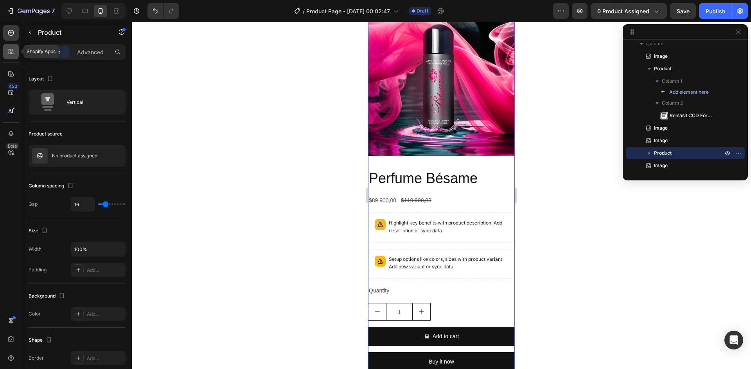
click at [10, 45] on div at bounding box center [11, 52] width 16 height 16
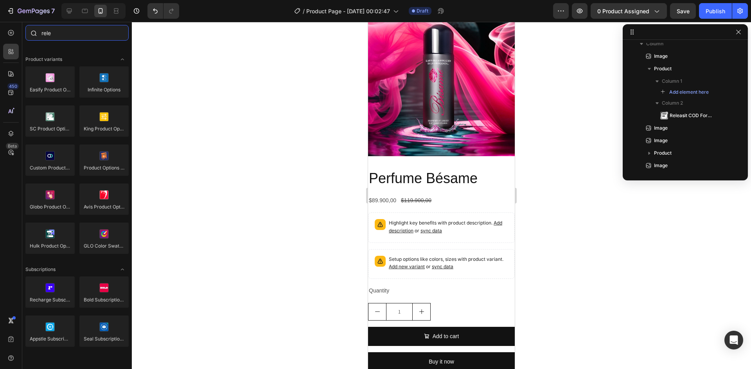
click at [47, 34] on input "rele" at bounding box center [76, 33] width 103 height 16
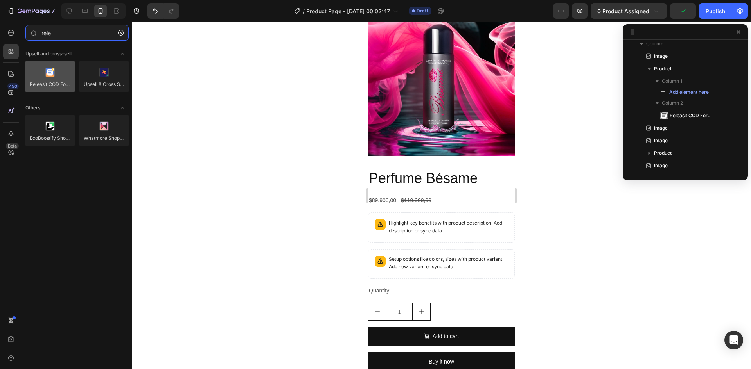
type input "rele"
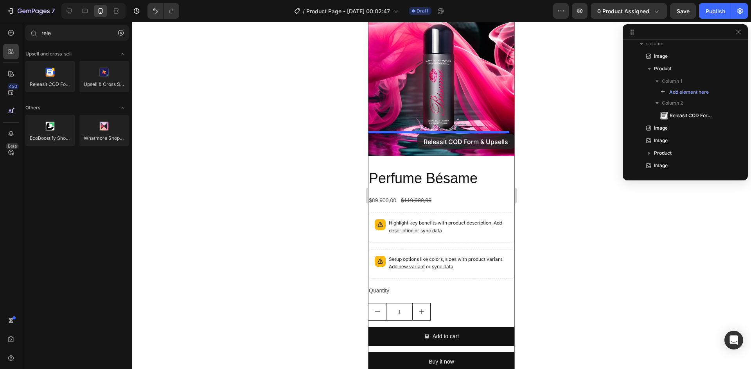
scroll to position [743, 0]
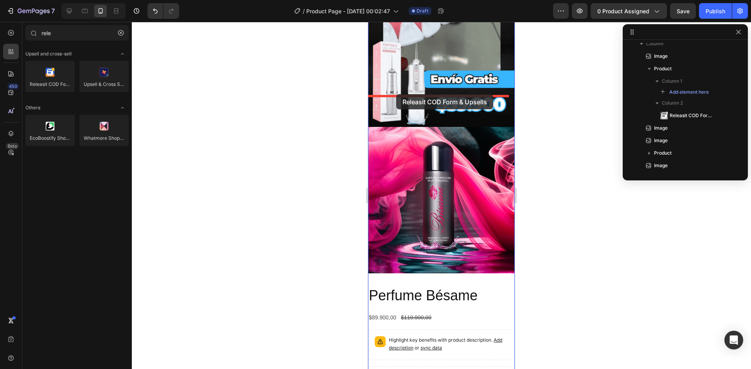
drag, startPoint x: 414, startPoint y: 106, endPoint x: 396, endPoint y: 94, distance: 21.1
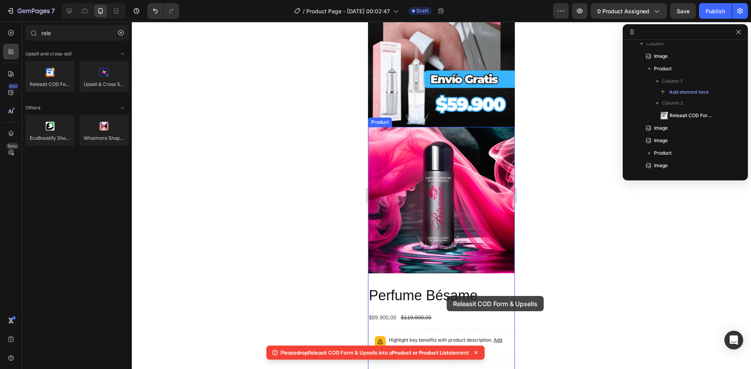
scroll to position [860, 0]
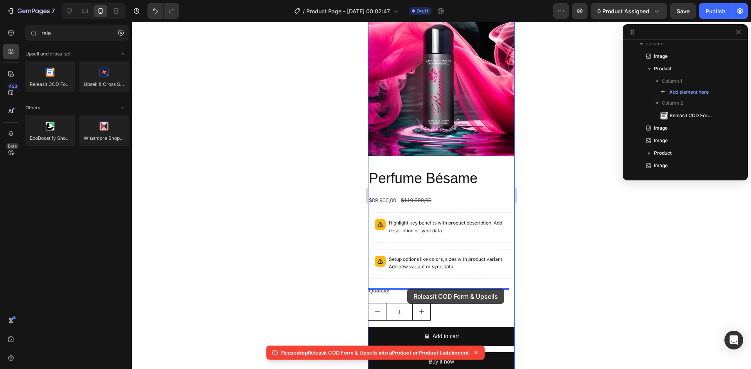
drag, startPoint x: 417, startPoint y: 90, endPoint x: 407, endPoint y: 289, distance: 199.6
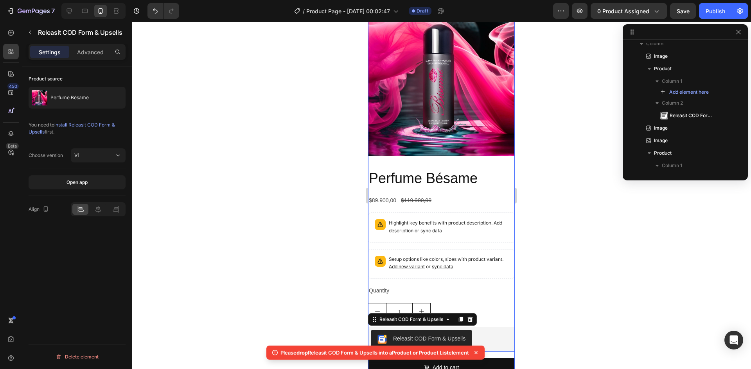
scroll to position [181, 0]
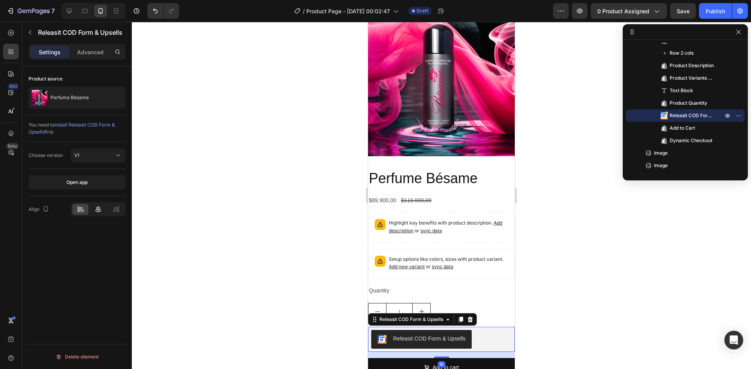
click at [101, 209] on icon at bounding box center [98, 210] width 8 height 8
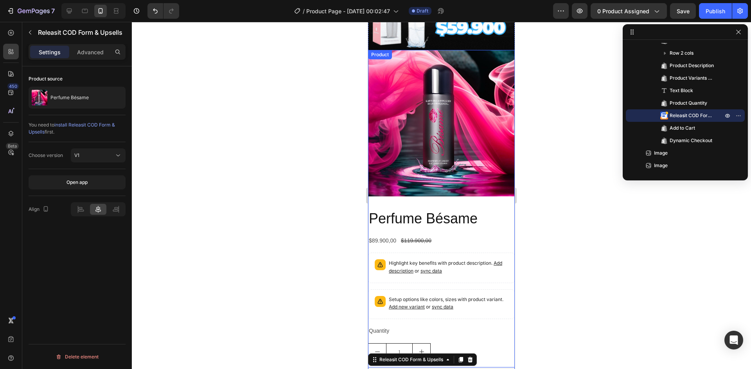
scroll to position [782, 0]
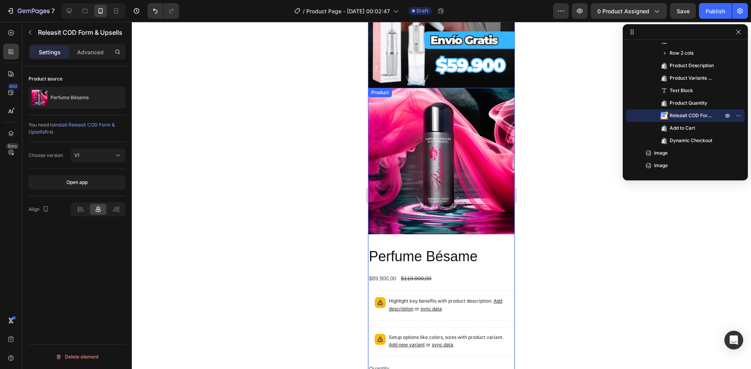
drag, startPoint x: 470, startPoint y: 129, endPoint x: 467, endPoint y: 114, distance: 15.6
click at [470, 129] on img at bounding box center [441, 161] width 147 height 147
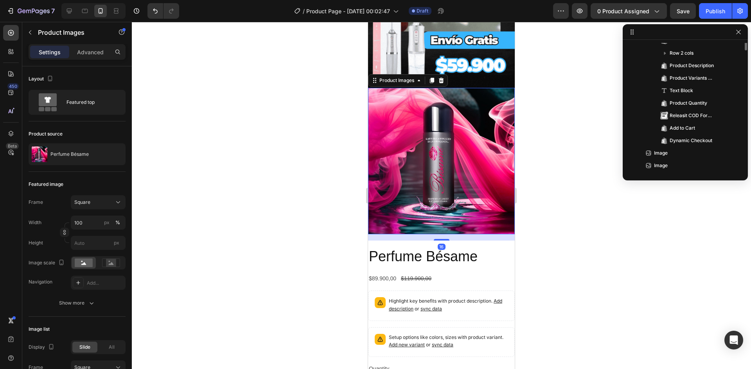
scroll to position [95, 0]
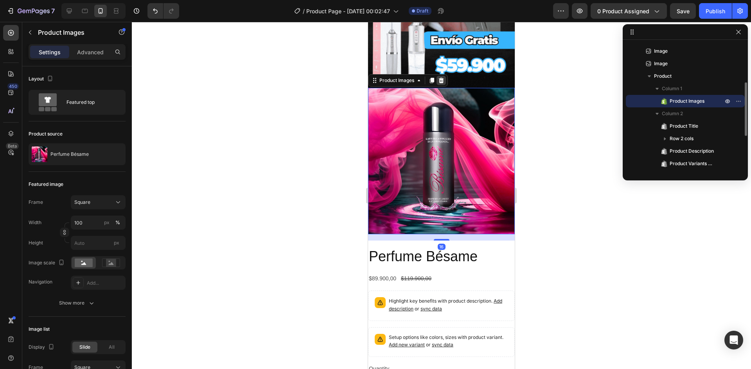
click at [444, 77] on icon at bounding box center [441, 80] width 6 height 6
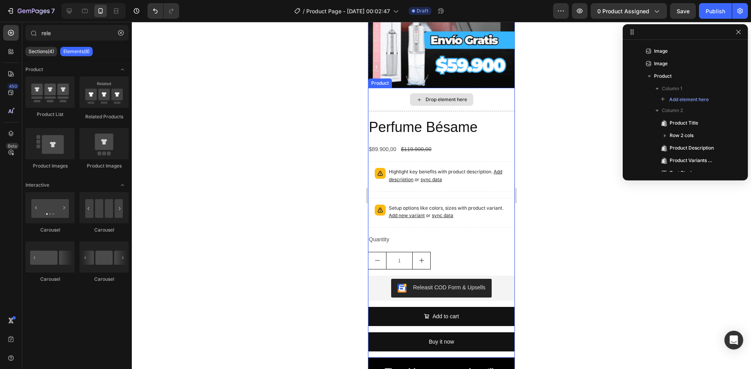
click at [448, 93] on div "Drop element here" at bounding box center [441, 99] width 63 height 13
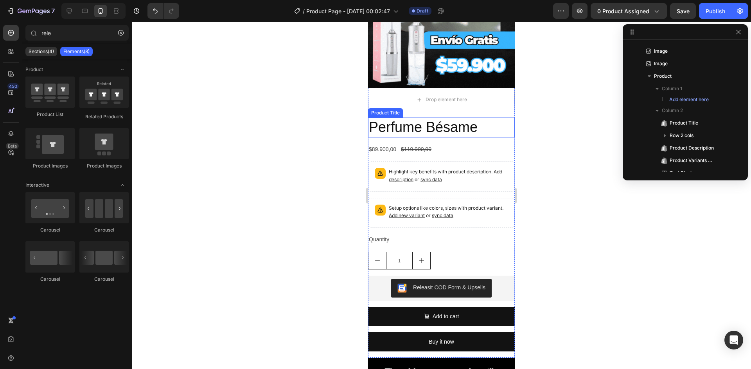
click at [459, 118] on h2 "Perfume Bésame" at bounding box center [441, 128] width 147 height 20
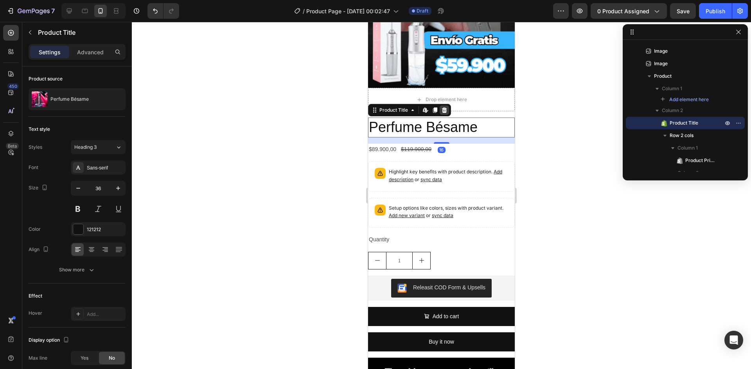
click at [439, 106] on div at bounding box center [443, 110] width 9 height 9
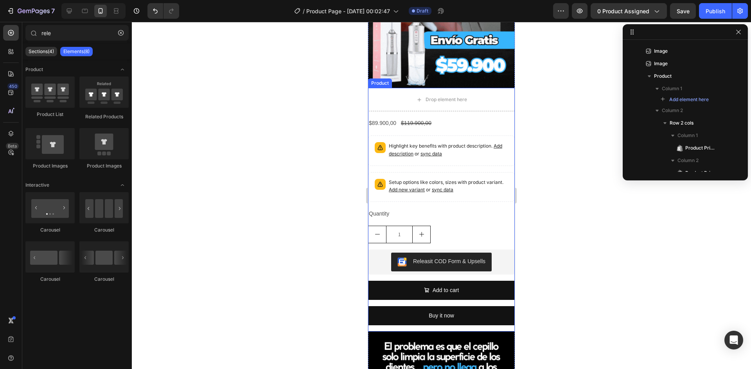
click at [452, 118] on div "$89.900,00 Product Price Product Price $119.900,00 Product Price Product Price …" at bounding box center [441, 225] width 147 height 214
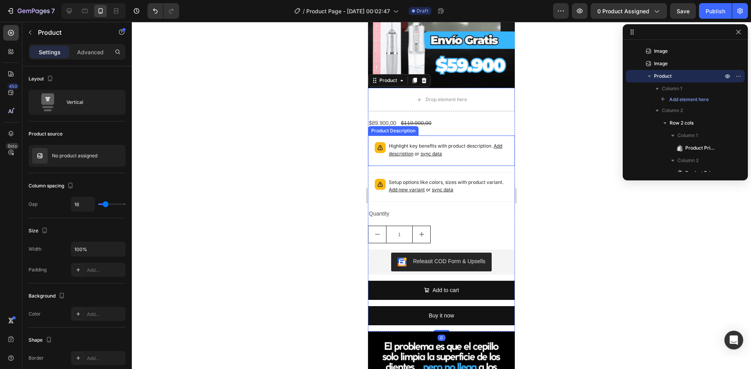
click at [448, 142] on div "Highlight key benefits with product description. Add description or sync data" at bounding box center [448, 150] width 119 height 17
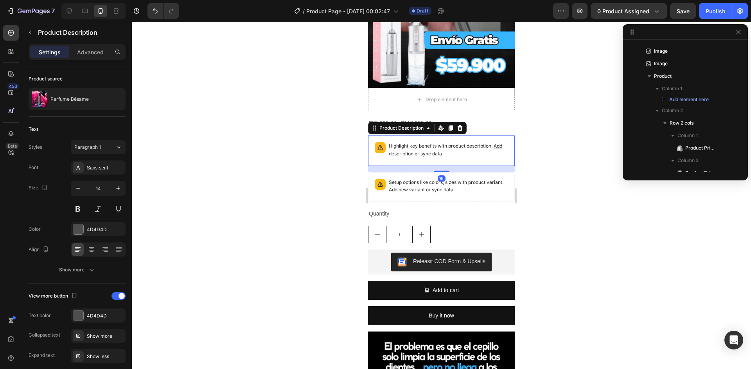
scroll to position [179, 0]
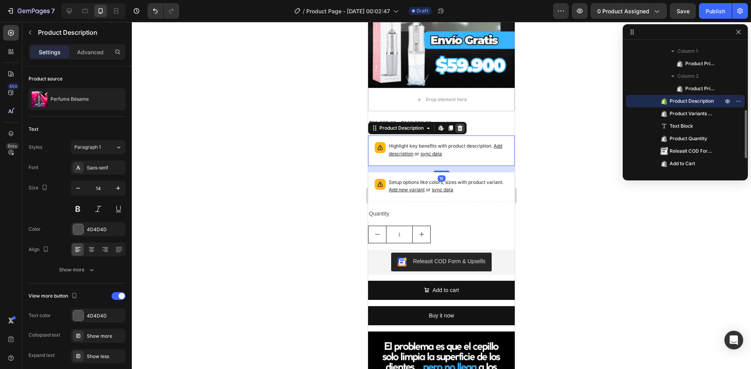
click at [456, 124] on div at bounding box center [459, 128] width 9 height 9
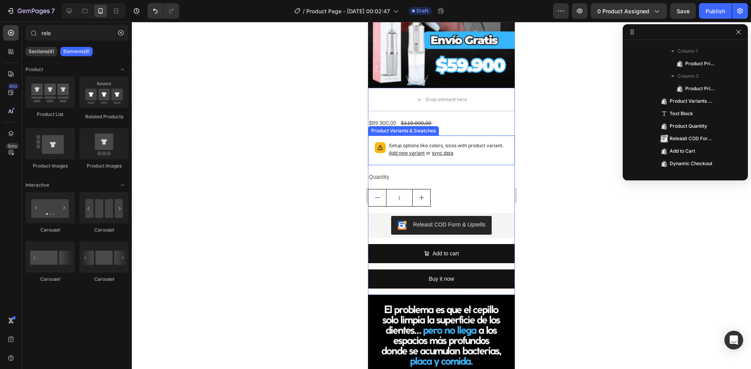
click at [483, 142] on p "Setup options like colors, sizes with product variant. Add new variant or sync …" at bounding box center [448, 149] width 119 height 15
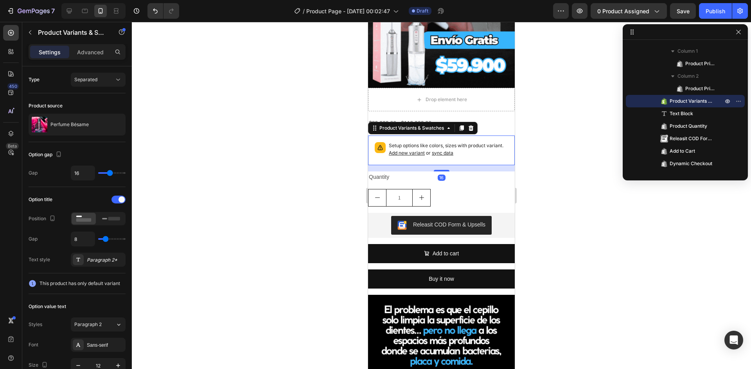
click at [472, 126] on icon at bounding box center [470, 128] width 5 height 5
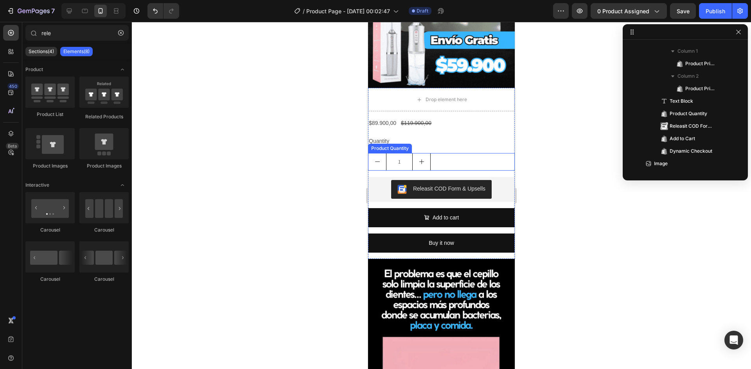
click at [469, 153] on div "1" at bounding box center [441, 162] width 147 height 18
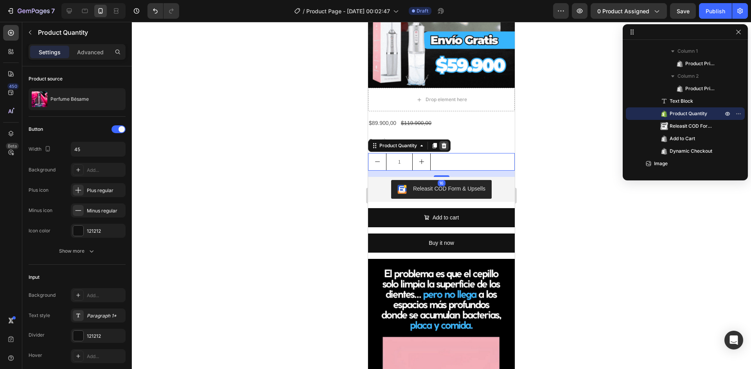
click at [445, 143] on icon at bounding box center [443, 145] width 5 height 5
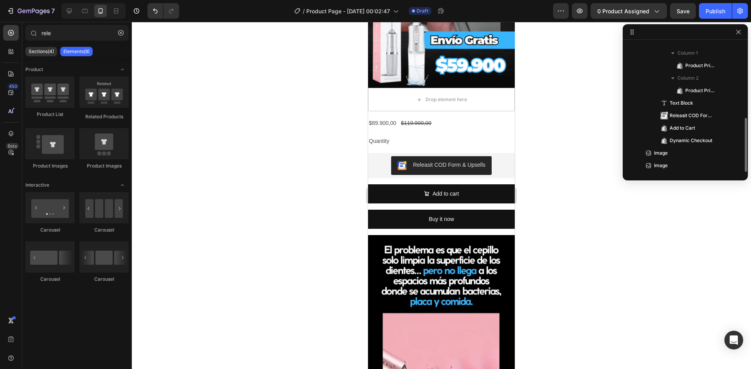
scroll to position [178, 0]
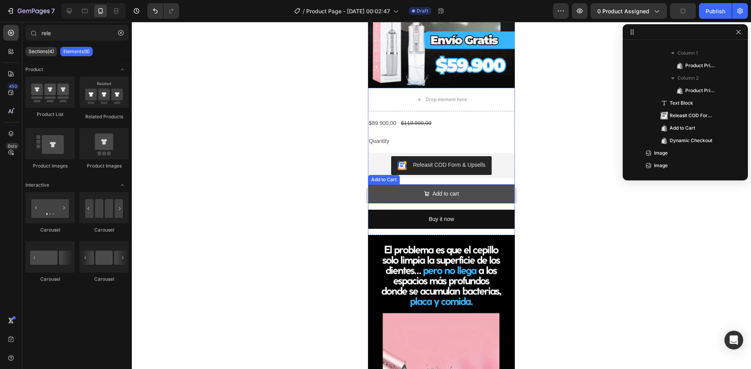
click at [466, 185] on button "Add to cart" at bounding box center [441, 194] width 147 height 19
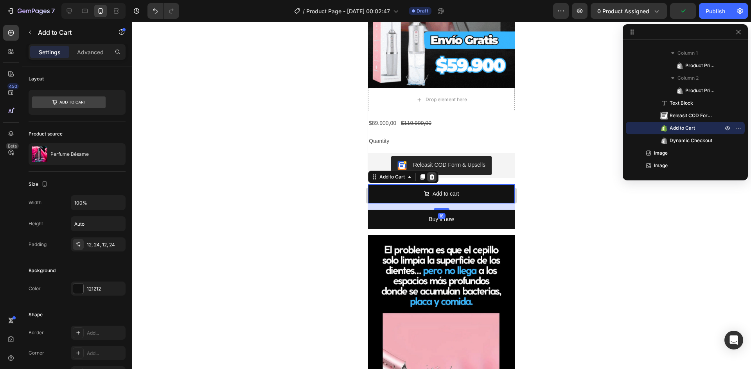
click at [432, 174] on icon at bounding box center [431, 176] width 5 height 5
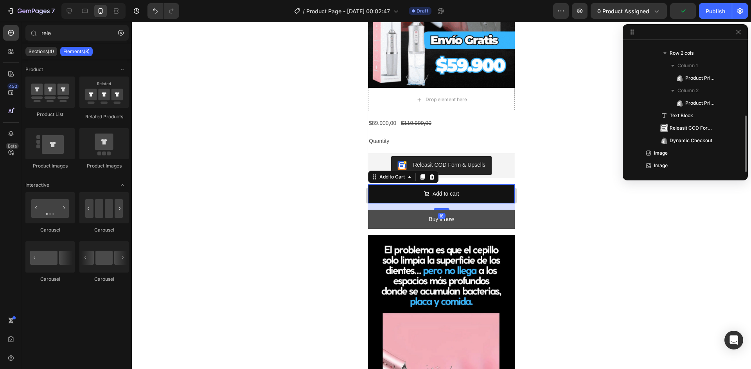
scroll to position [165, 0]
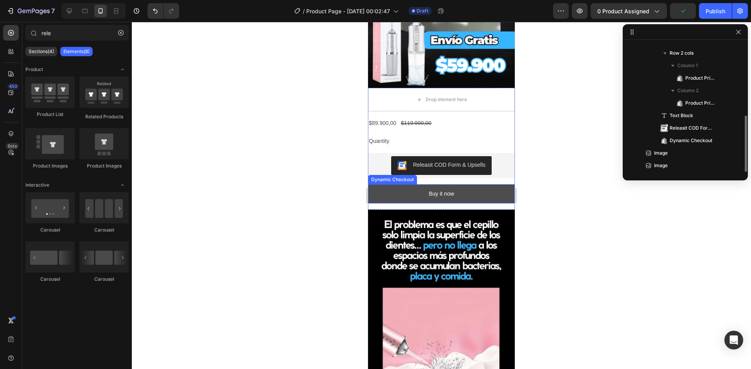
click at [461, 185] on button "Buy it now" at bounding box center [441, 194] width 147 height 19
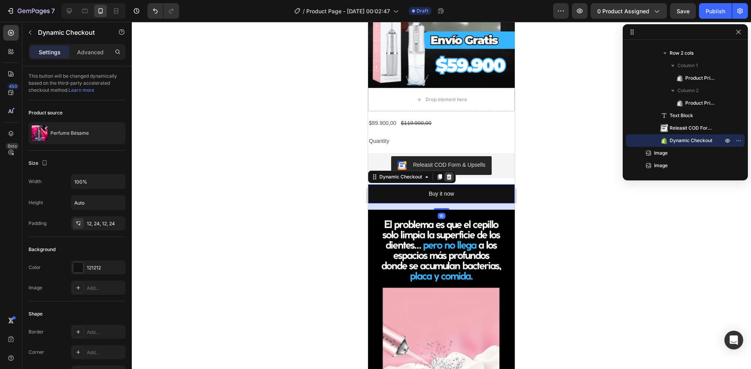
click at [450, 174] on icon at bounding box center [449, 177] width 6 height 6
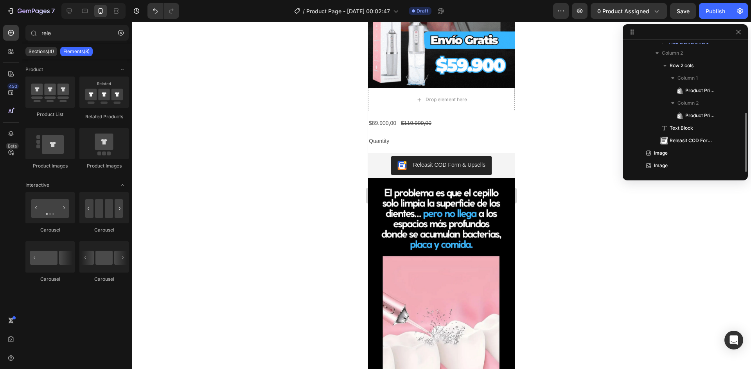
scroll to position [152, 0]
click at [436, 136] on div "Quantity" at bounding box center [441, 141] width 147 height 11
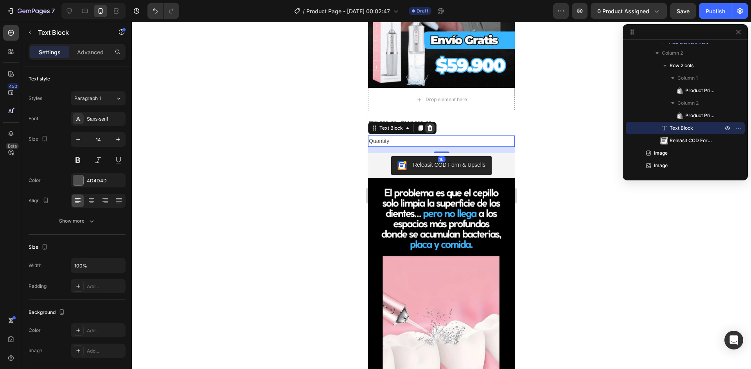
click at [430, 126] on icon at bounding box center [429, 128] width 5 height 5
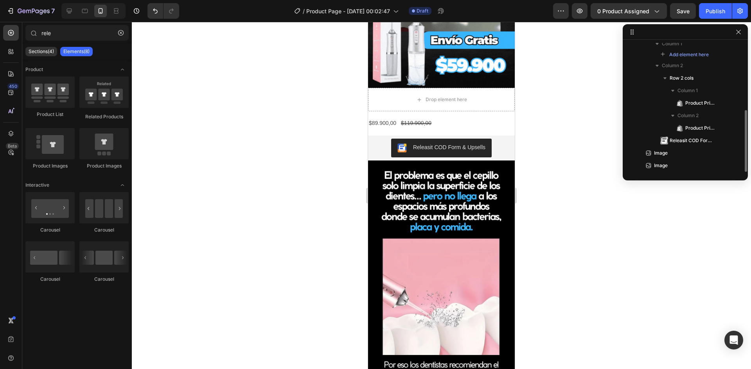
scroll to position [140, 0]
click at [450, 118] on div "$89.900,00 Product Price Product Price $119.900,00 Product Price Product Price …" at bounding box center [441, 123] width 147 height 11
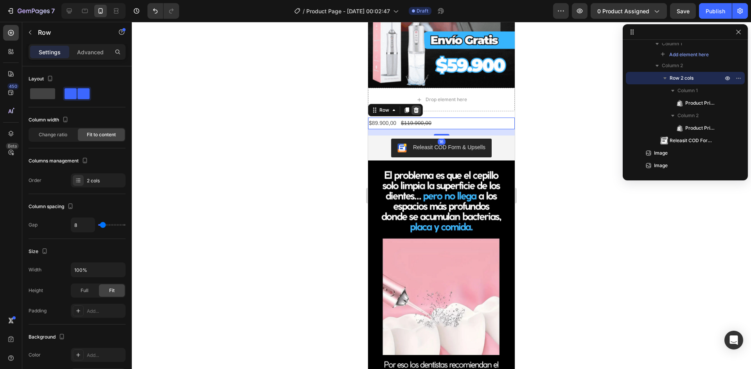
click at [414, 107] on icon at bounding box center [416, 110] width 6 height 6
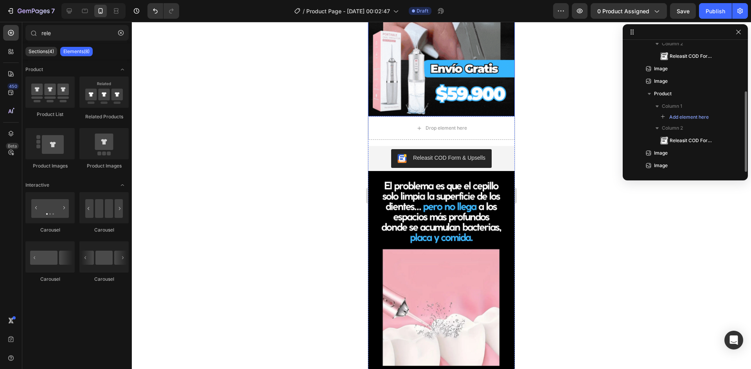
scroll to position [665, 0]
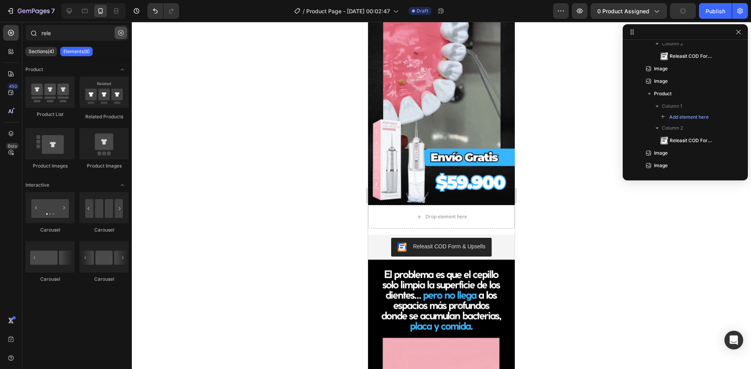
click at [121, 29] on button "button" at bounding box center [121, 33] width 13 height 13
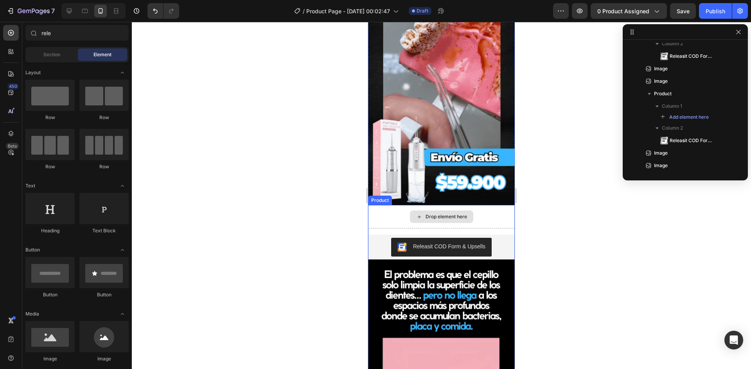
click at [373, 205] on div "Drop element here" at bounding box center [441, 216] width 147 height 23
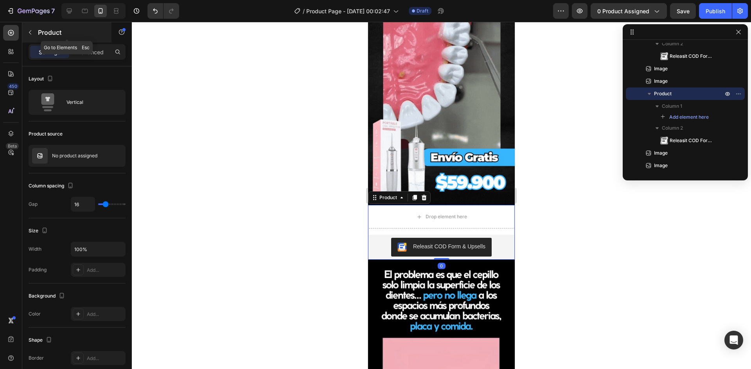
click at [32, 27] on button "button" at bounding box center [30, 32] width 13 height 13
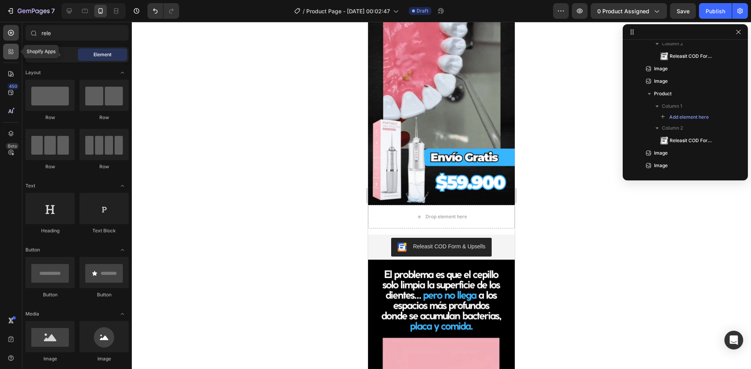
click at [16, 54] on div at bounding box center [11, 52] width 16 height 16
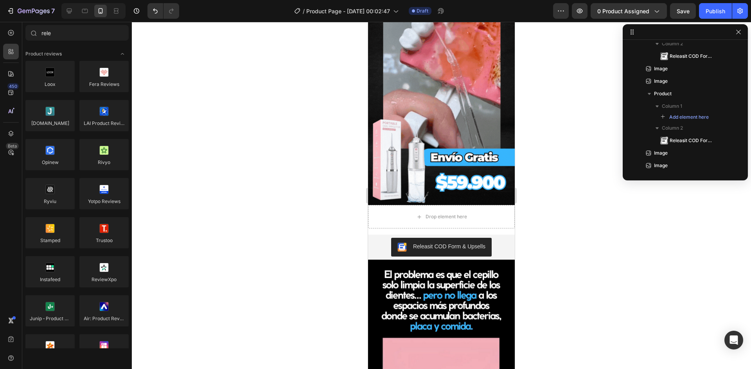
drag, startPoint x: 519, startPoint y: 195, endPoint x: 141, endPoint y: 169, distance: 379.3
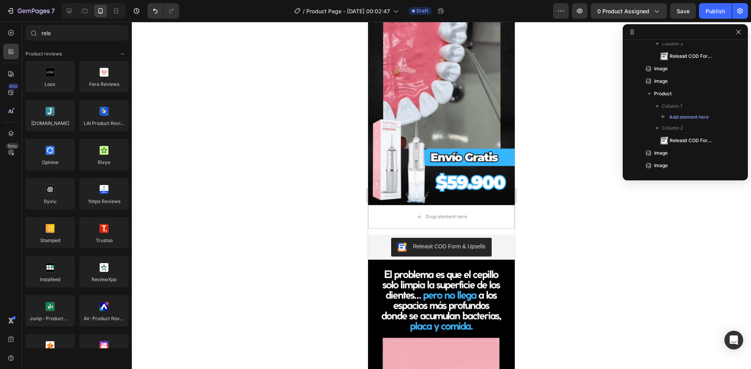
click at [519, 195] on div at bounding box center [441, 196] width 619 height 348
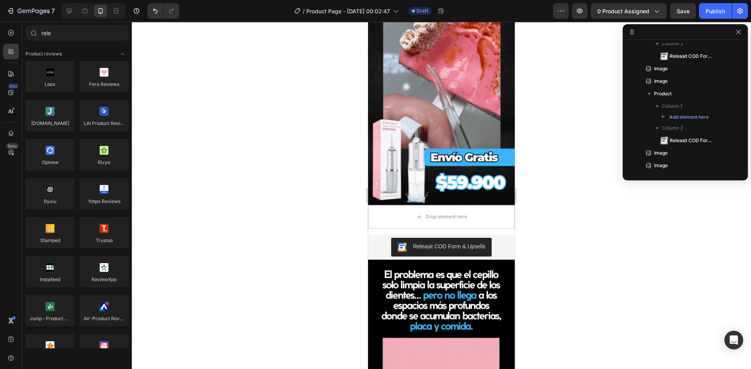
click at [491, 205] on div "Drop element here" at bounding box center [441, 216] width 147 height 23
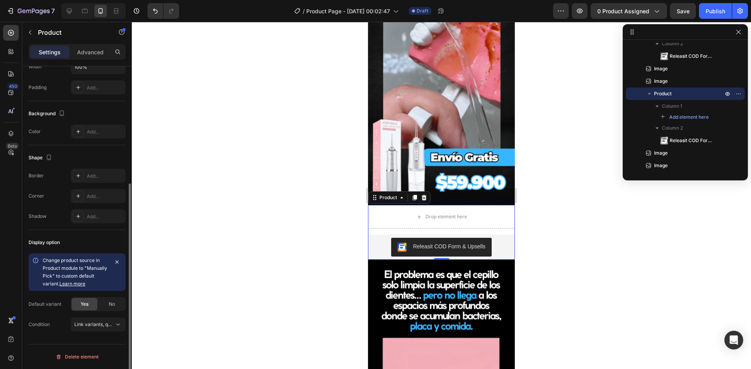
scroll to position [104, 0]
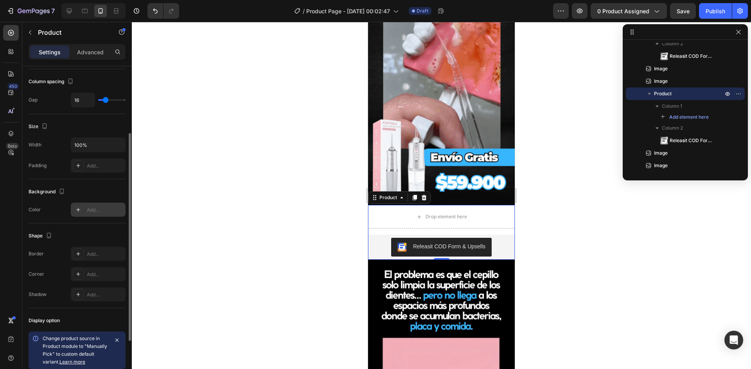
click at [81, 208] on icon at bounding box center [78, 210] width 6 height 6
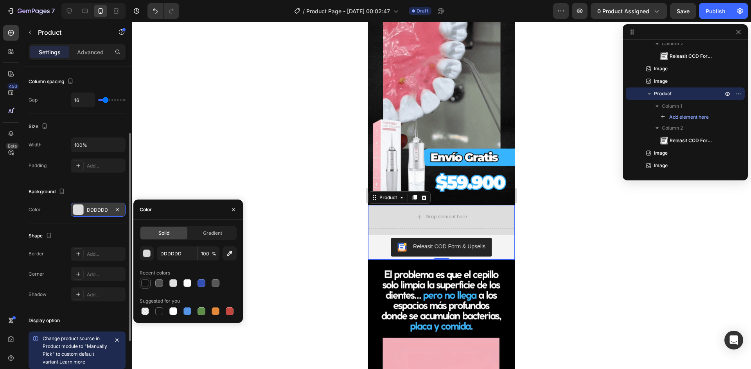
click at [142, 280] on div at bounding box center [145, 284] width 8 height 8
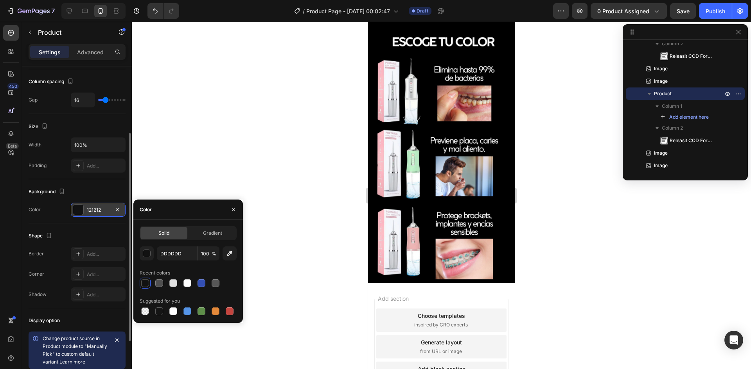
scroll to position [1188, 0]
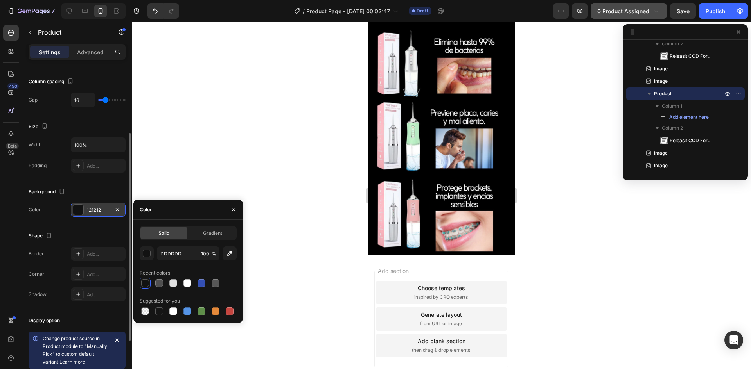
click at [650, 10] on div "0 product assigned" at bounding box center [628, 11] width 63 height 8
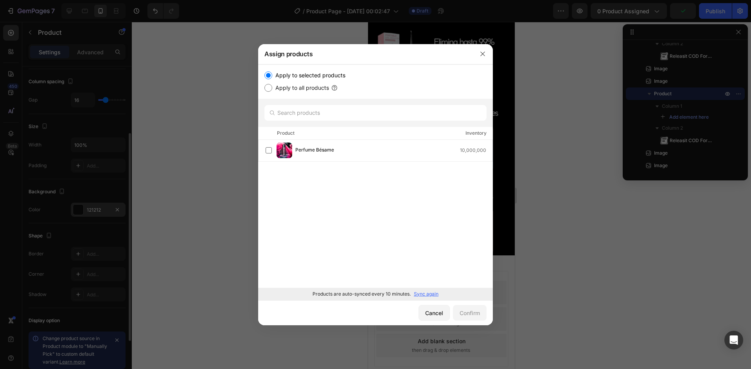
click at [432, 295] on p "Sync again" at bounding box center [426, 294] width 25 height 7
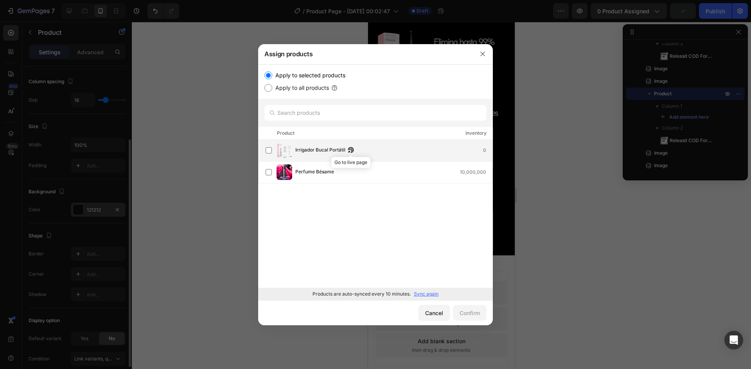
click at [349, 150] on icon "button" at bounding box center [351, 150] width 6 height 6
click at [272, 149] on label at bounding box center [268, 150] width 6 height 6
click at [470, 319] on button "Confirm" at bounding box center [470, 313] width 34 height 16
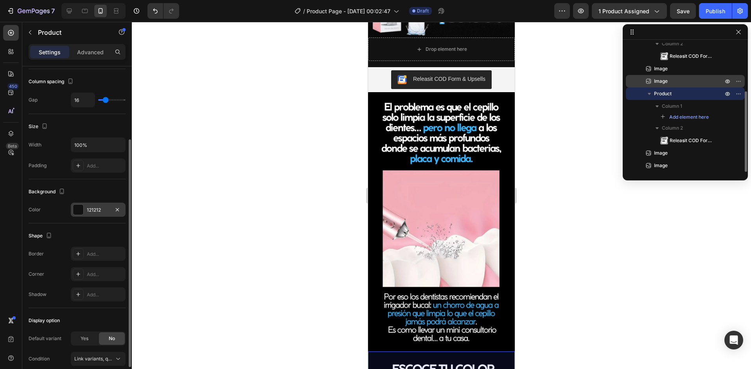
scroll to position [758, 0]
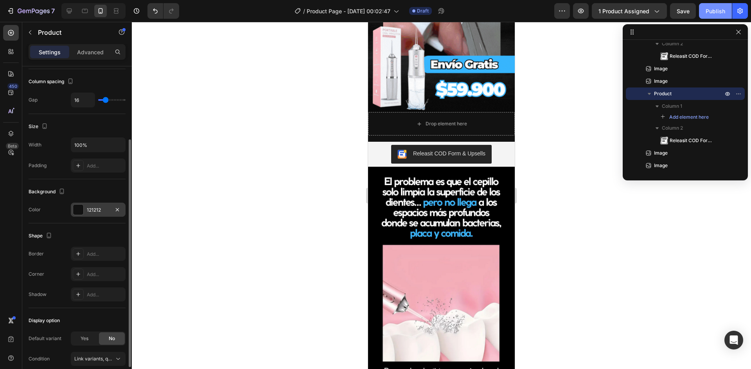
click at [716, 9] on div "Publish" at bounding box center [715, 11] width 20 height 8
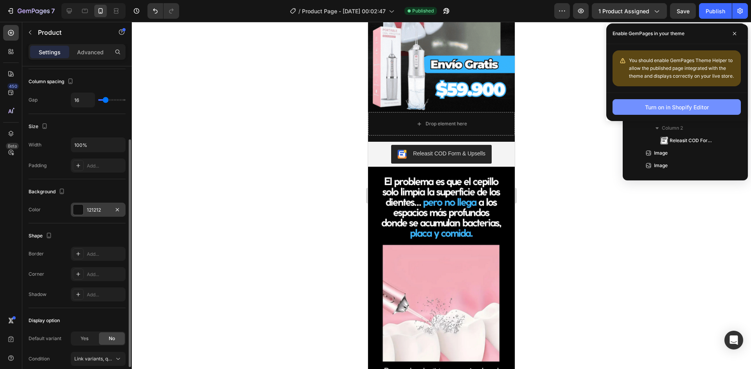
click at [708, 113] on button "Turn on in Shopify Editor" at bounding box center [676, 107] width 128 height 16
